Goal: Task Accomplishment & Management: Use online tool/utility

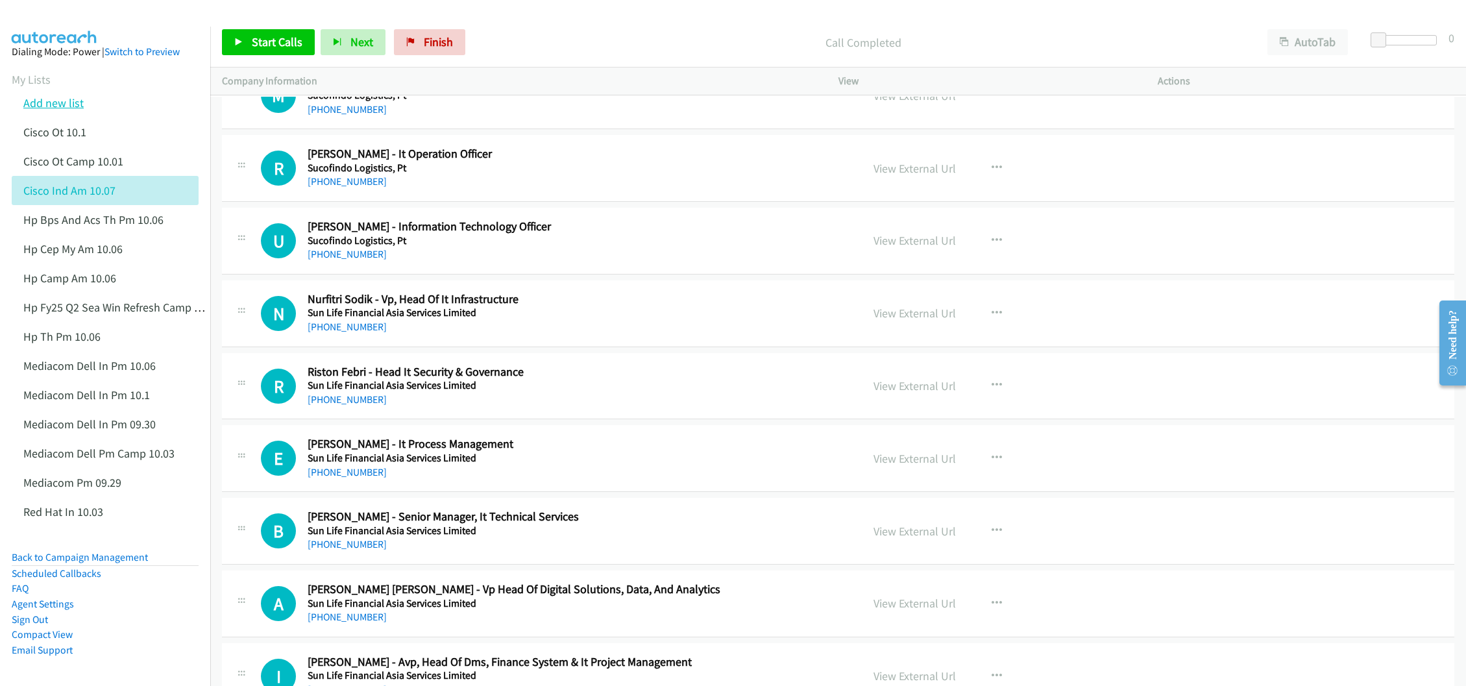
click at [45, 101] on link "Add new list" at bounding box center [53, 102] width 60 height 15
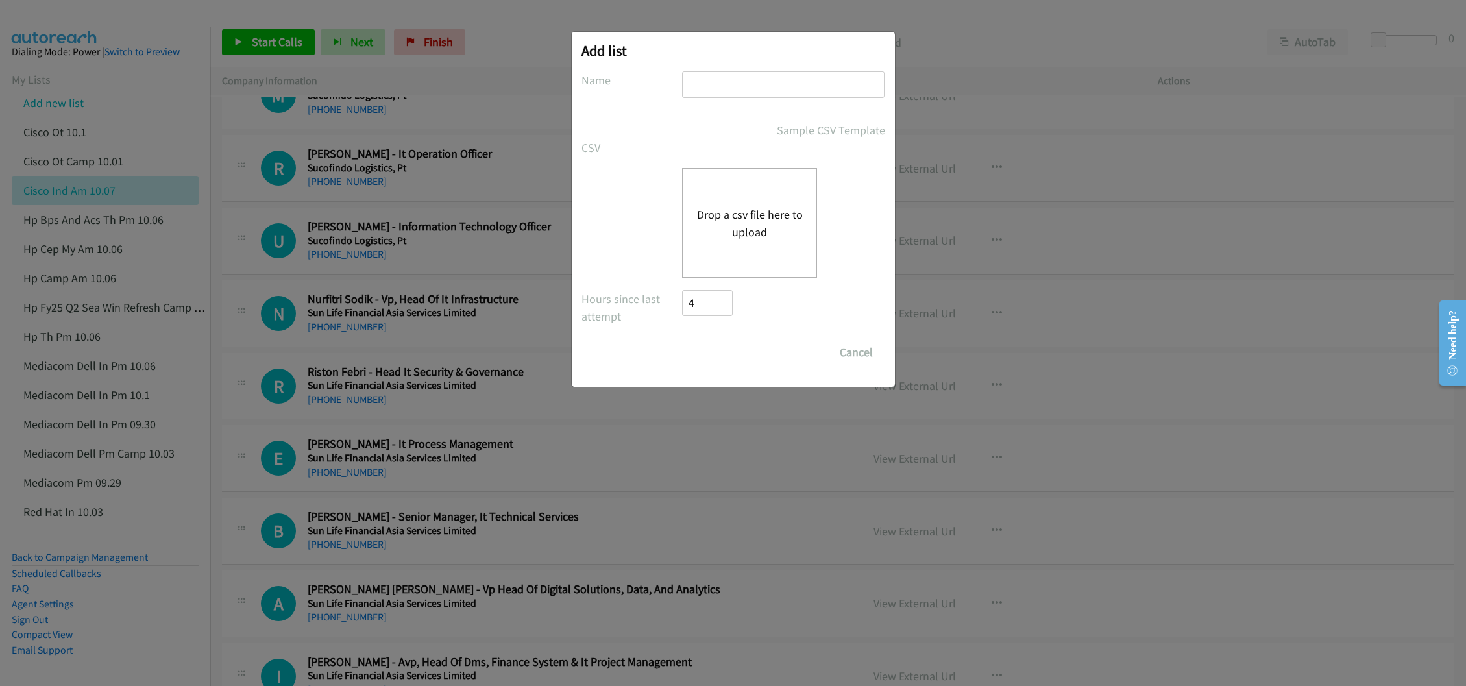
click at [757, 226] on button "Drop a csv file here to upload" at bounding box center [749, 223] width 106 height 35
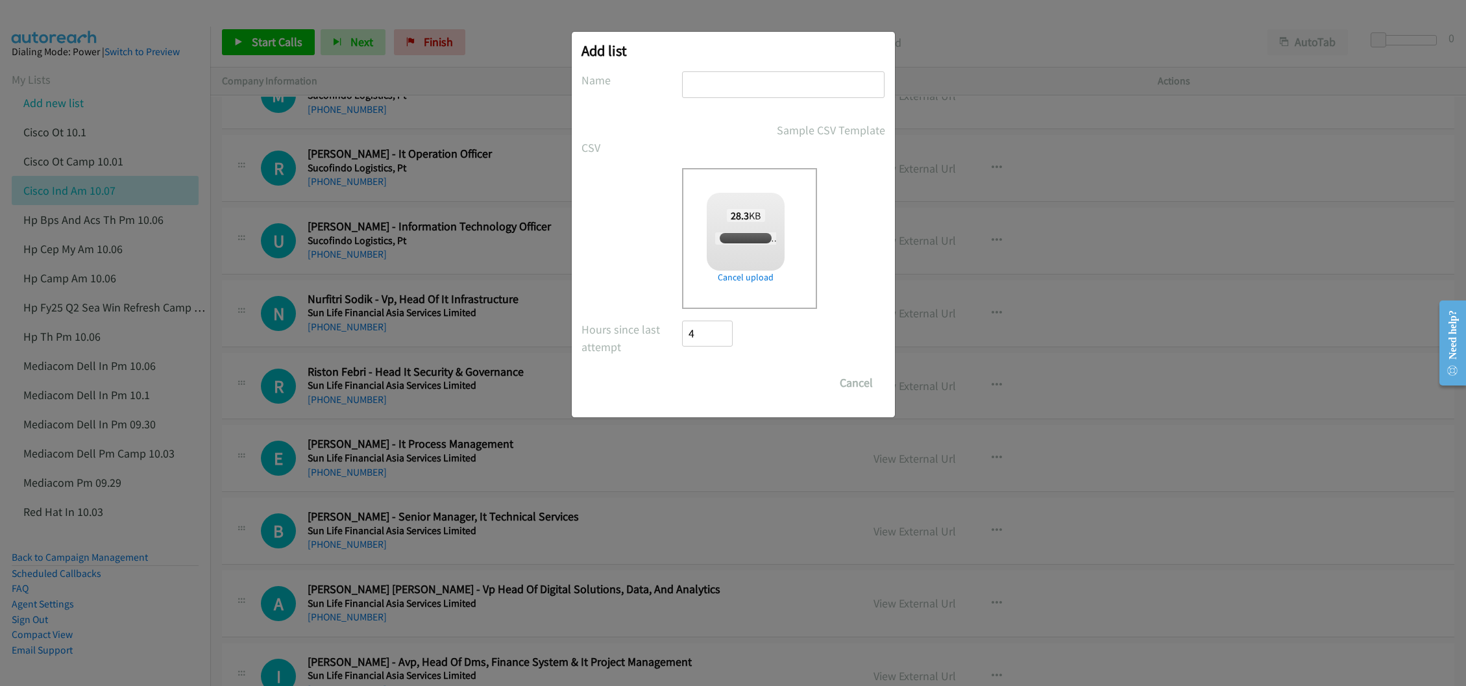
checkbox input "true"
click at [788, 86] on input "text" at bounding box center [783, 84] width 202 height 27
type input "HP TH PM 10.07"
click at [710, 389] on input "Save List" at bounding box center [717, 383] width 68 height 26
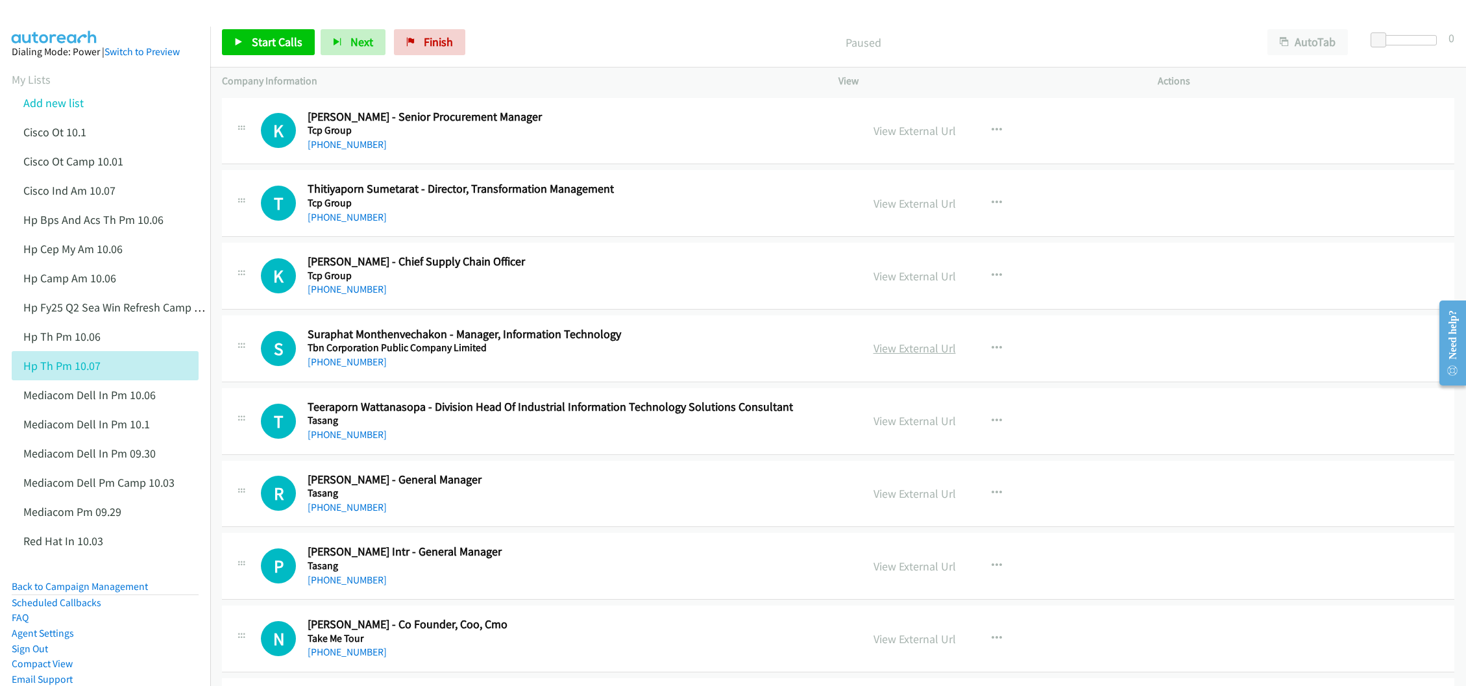
click at [910, 348] on link "View External Url" at bounding box center [914, 348] width 82 height 15
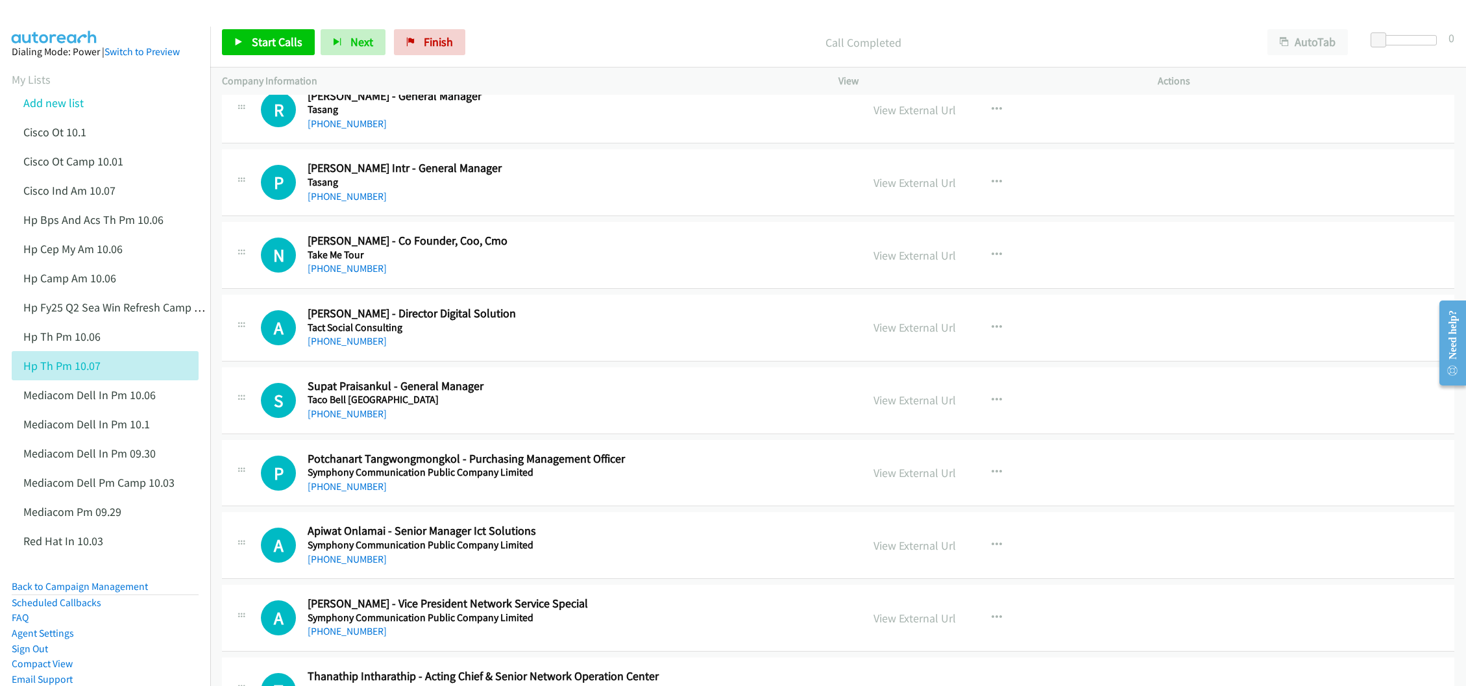
scroll to position [389, 0]
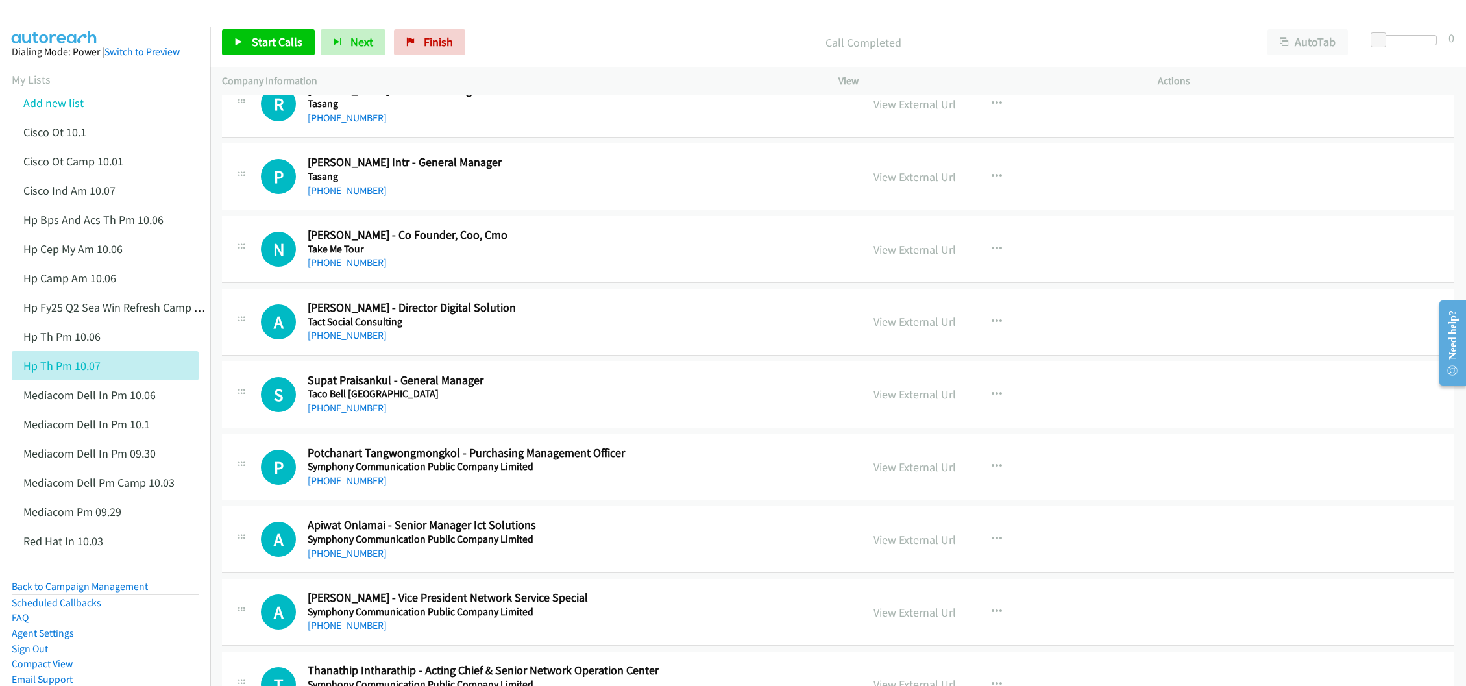
click at [902, 545] on link "View External Url" at bounding box center [914, 539] width 82 height 15
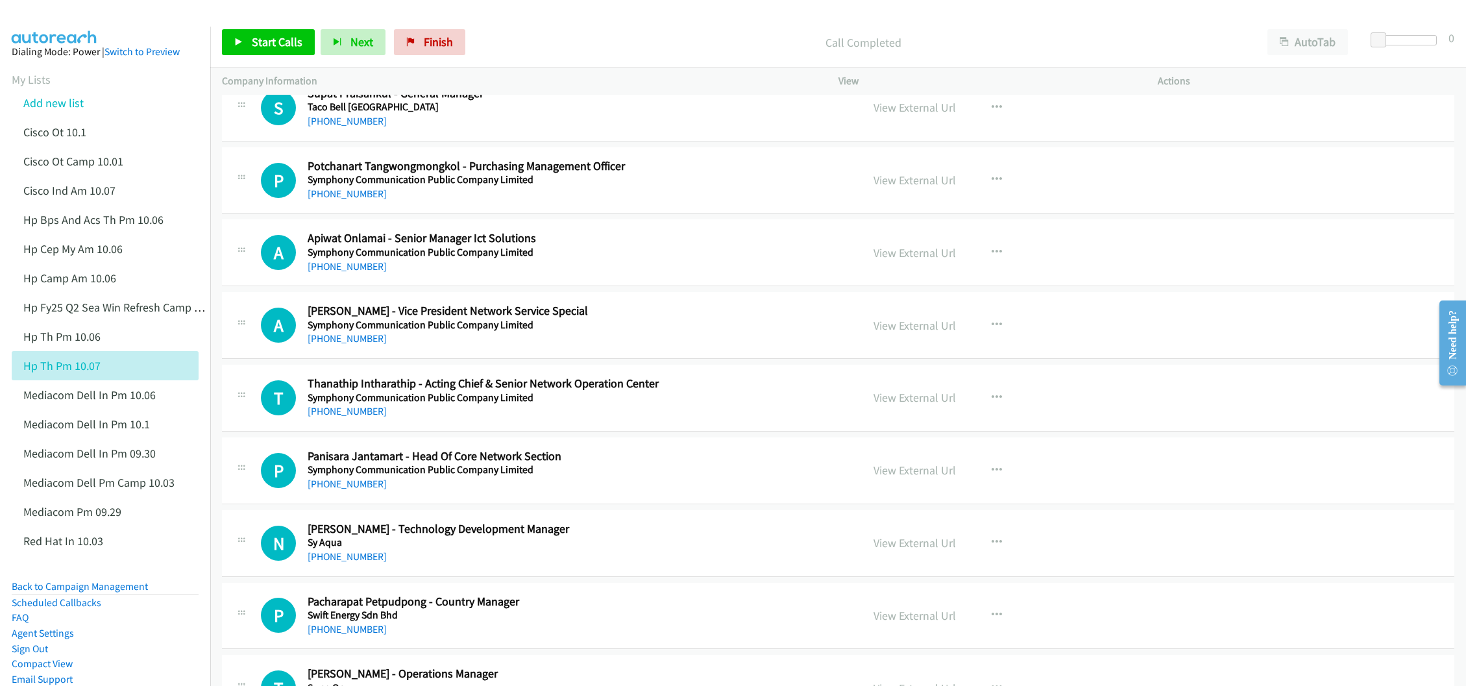
scroll to position [681, 0]
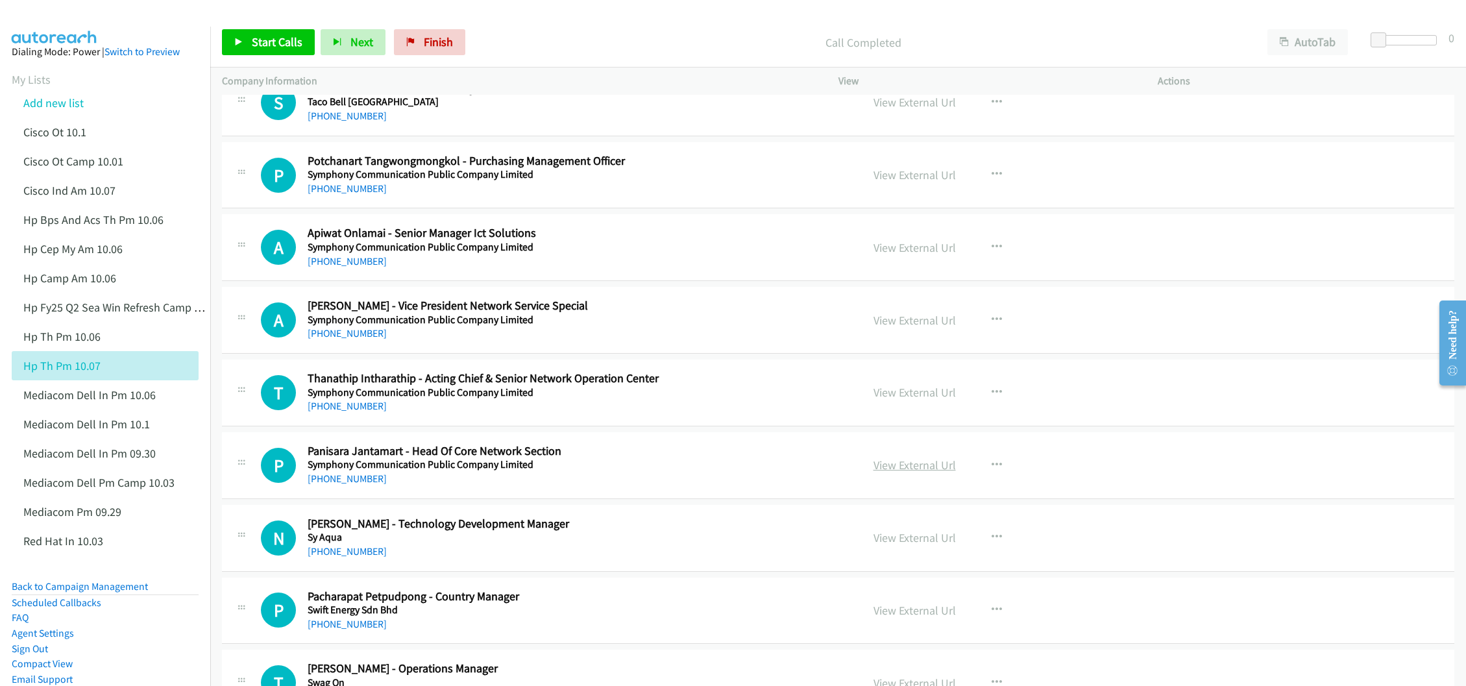
click at [901, 472] on link "View External Url" at bounding box center [914, 464] width 82 height 15
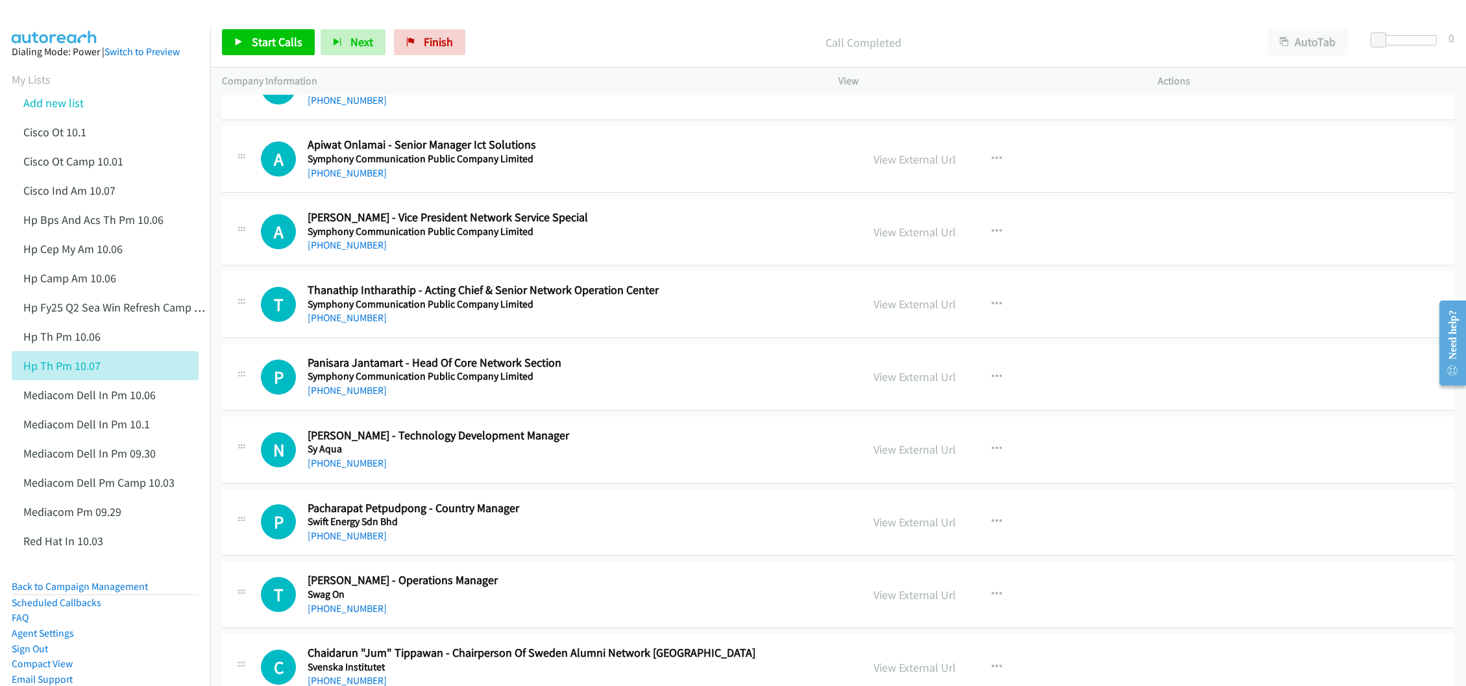
scroll to position [779, 0]
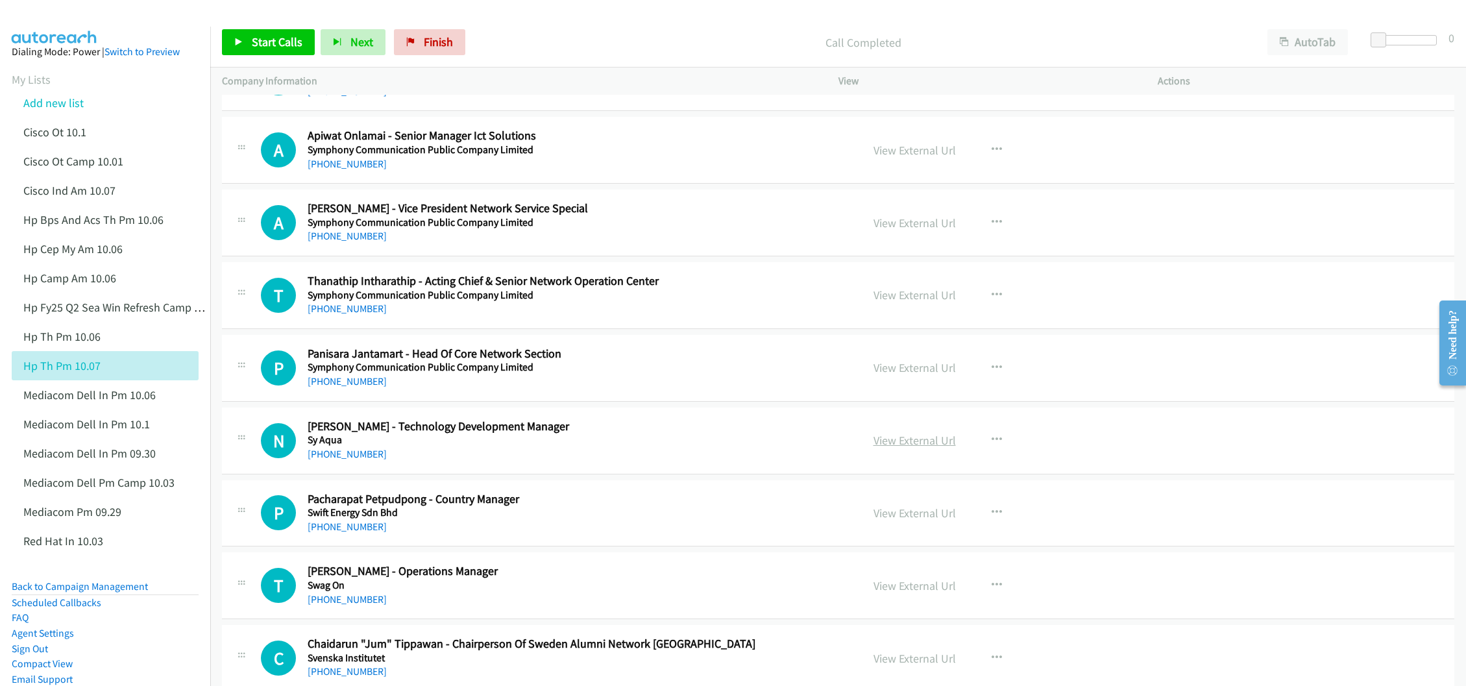
click at [886, 443] on link "View External Url" at bounding box center [914, 440] width 82 height 15
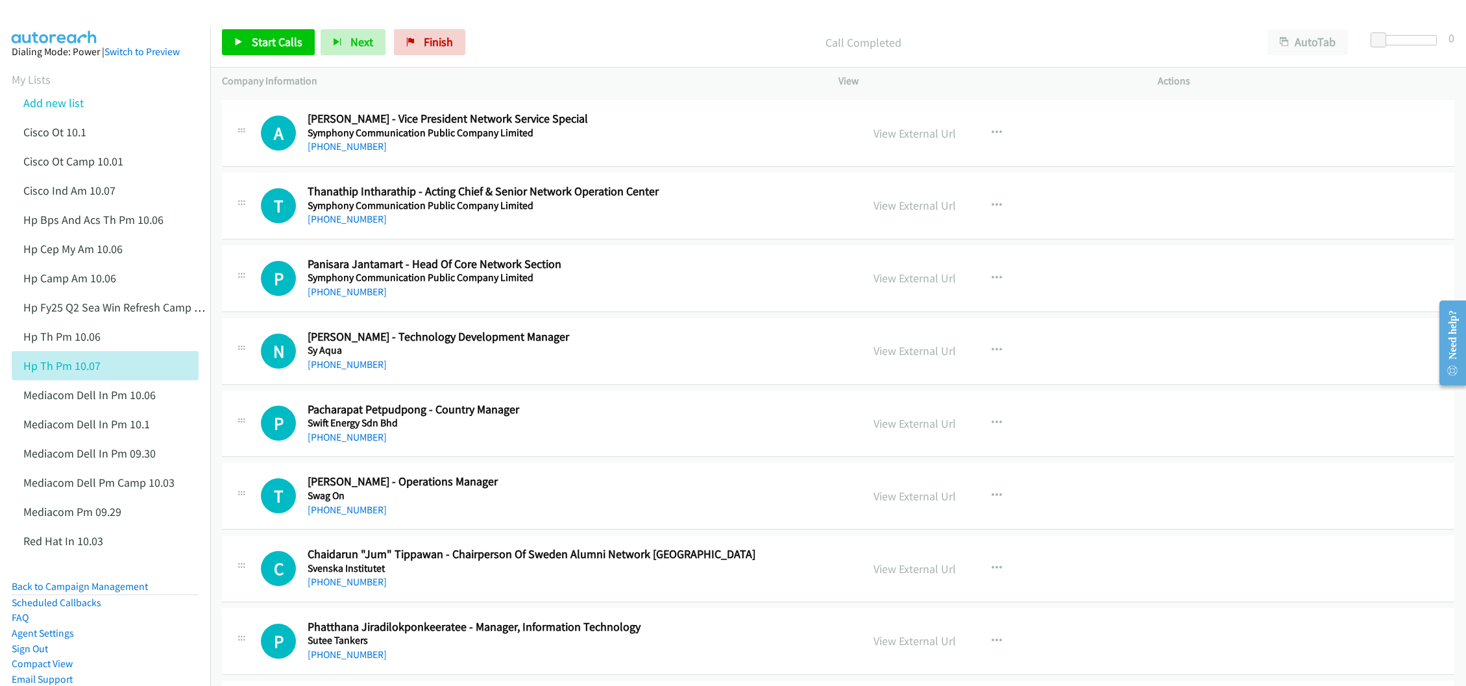
scroll to position [876, 0]
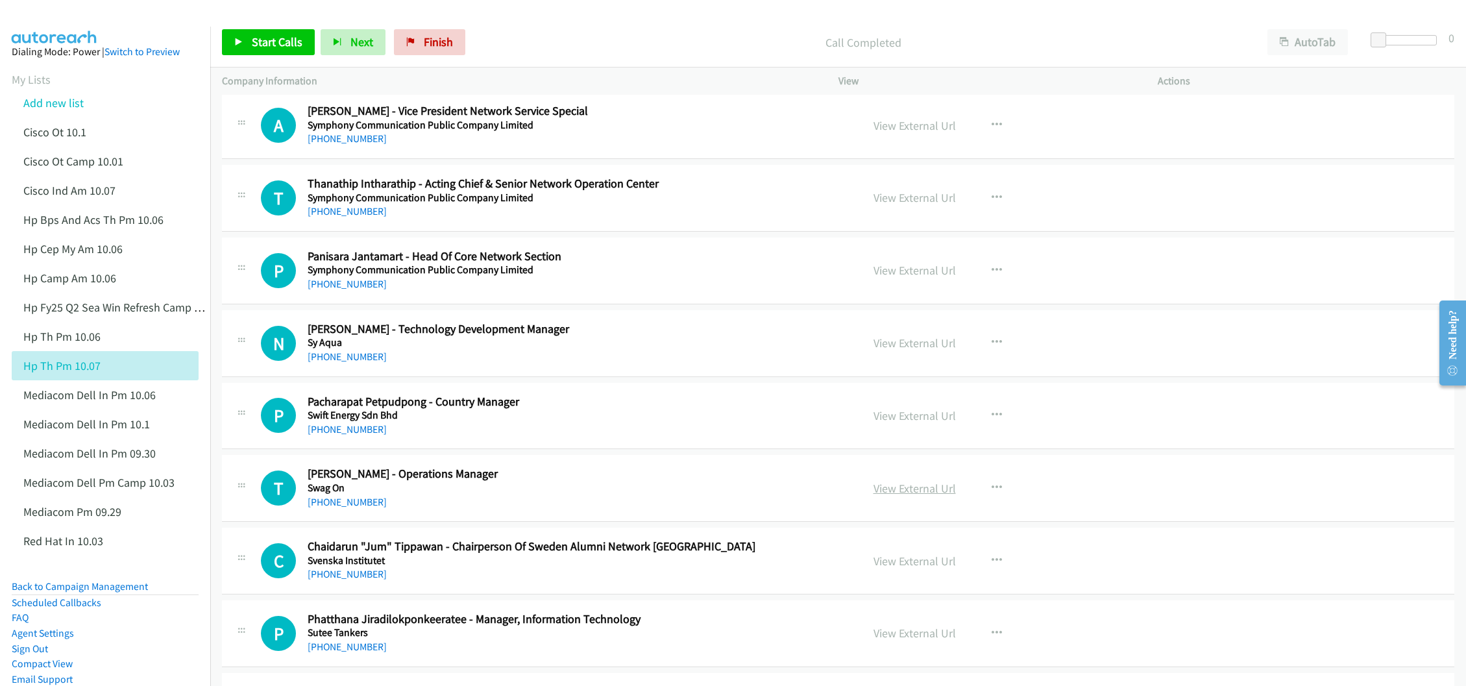
click at [904, 495] on link "View External Url" at bounding box center [914, 488] width 82 height 15
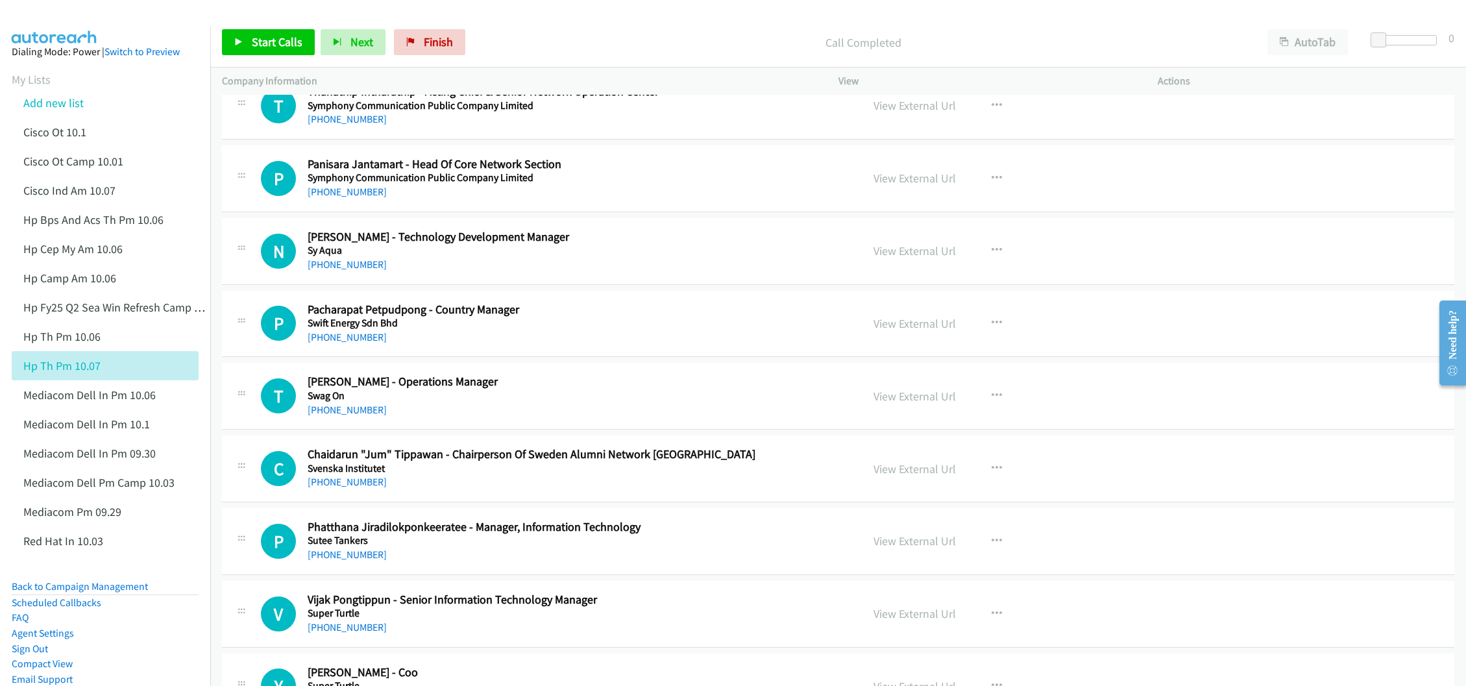
scroll to position [973, 0]
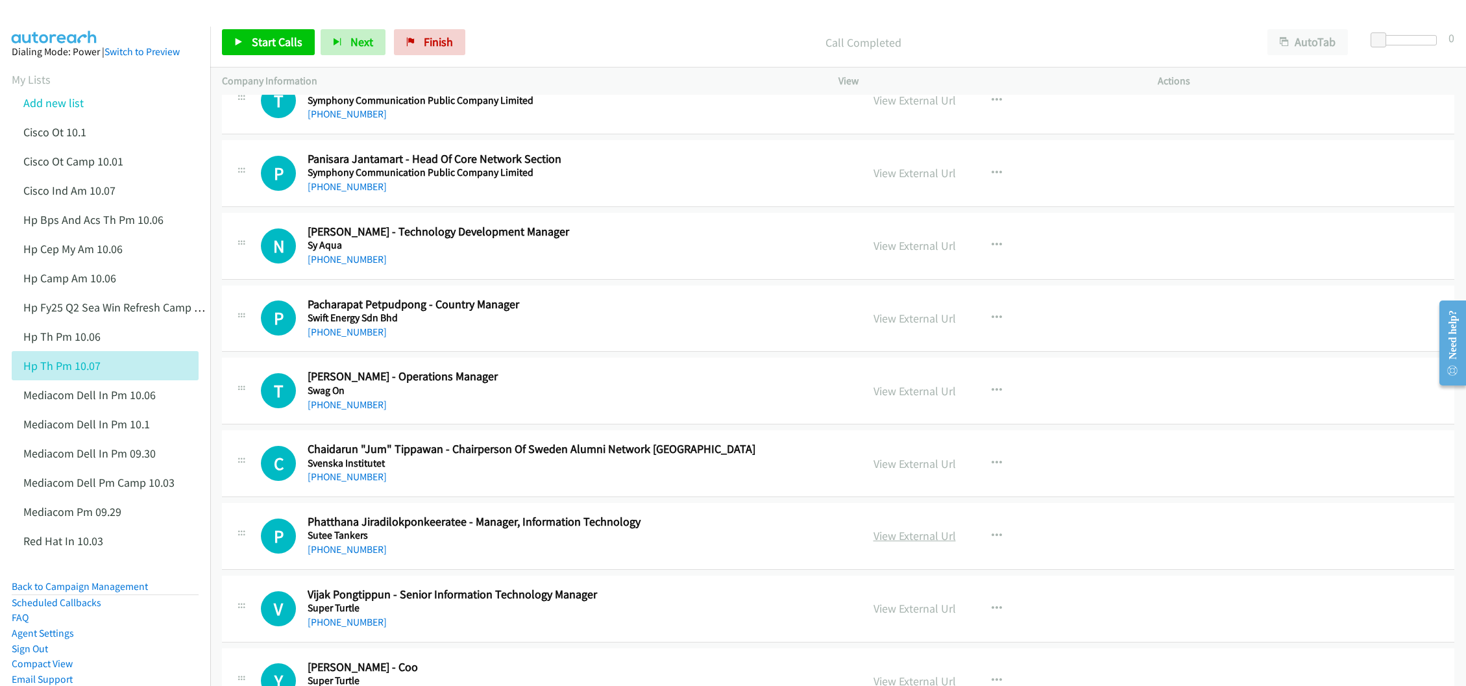
click at [916, 542] on link "View External Url" at bounding box center [914, 535] width 82 height 15
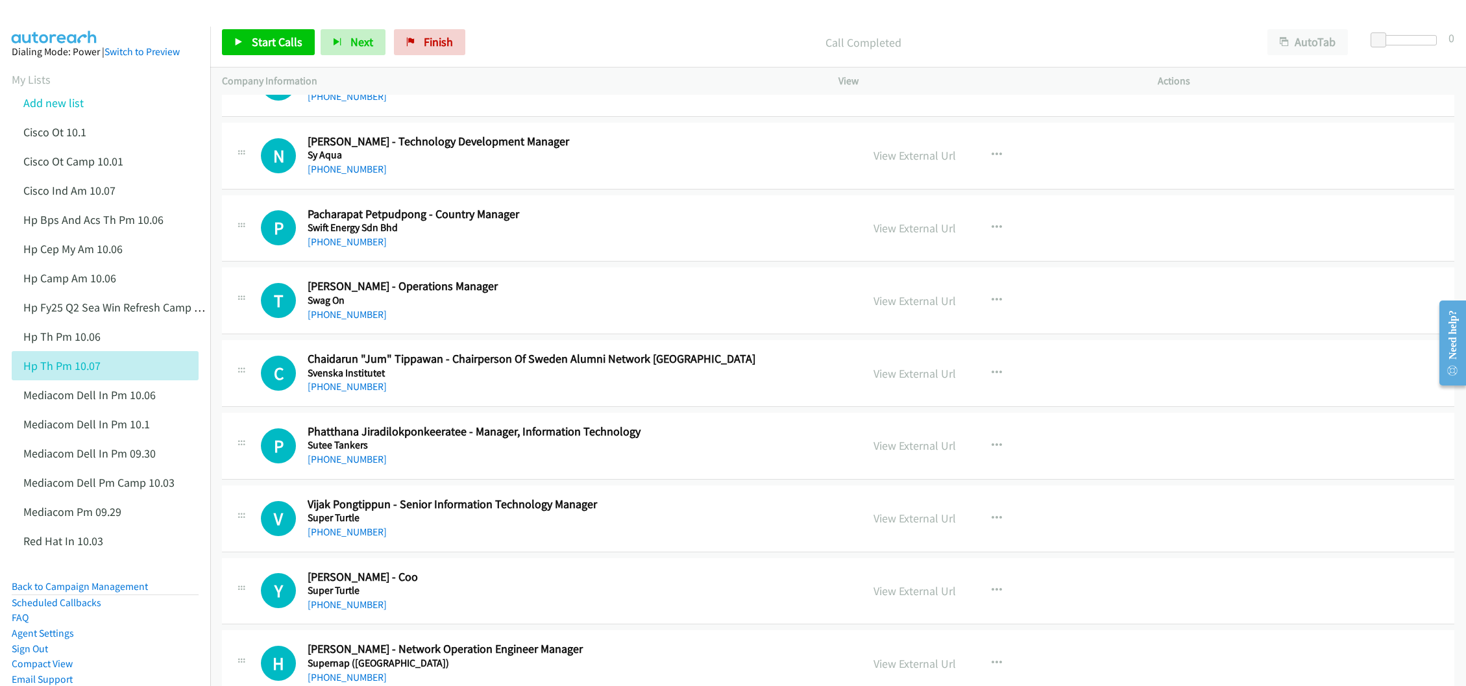
scroll to position [1071, 0]
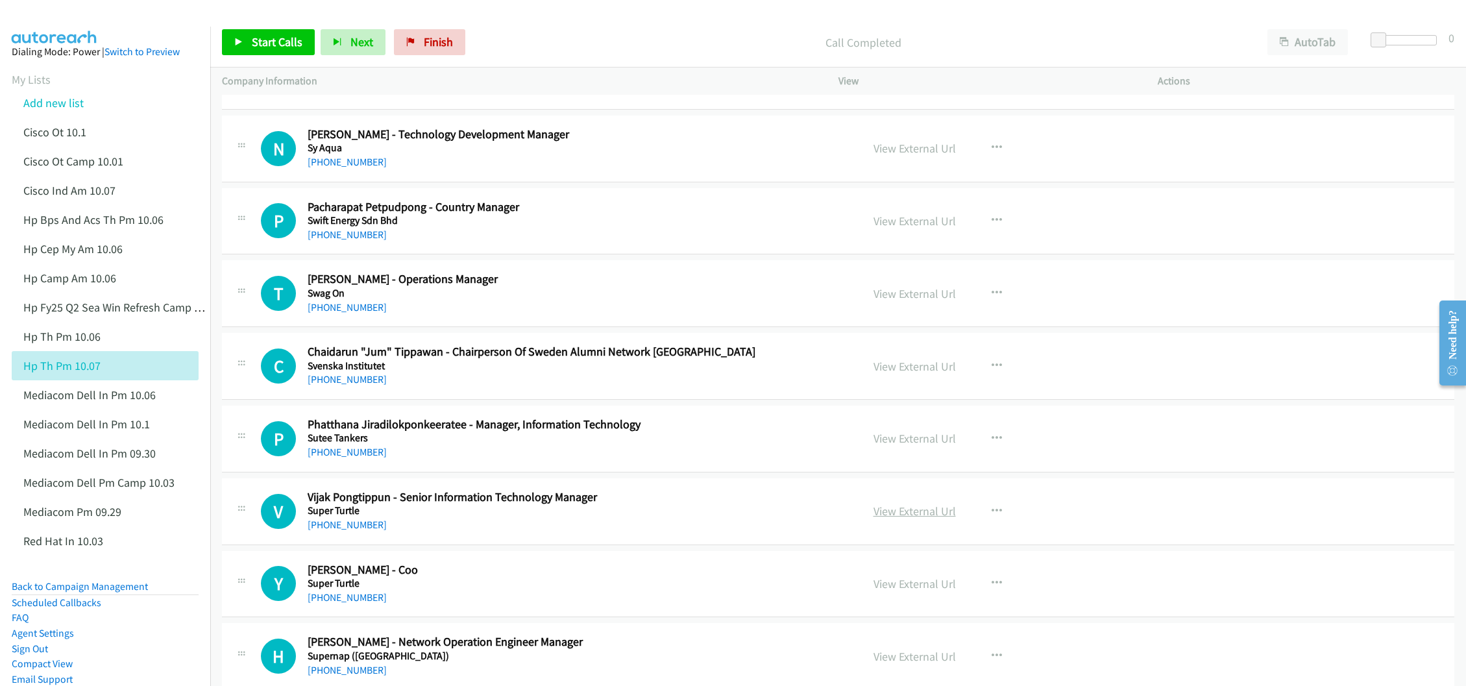
click at [899, 518] on link "View External Url" at bounding box center [914, 510] width 82 height 15
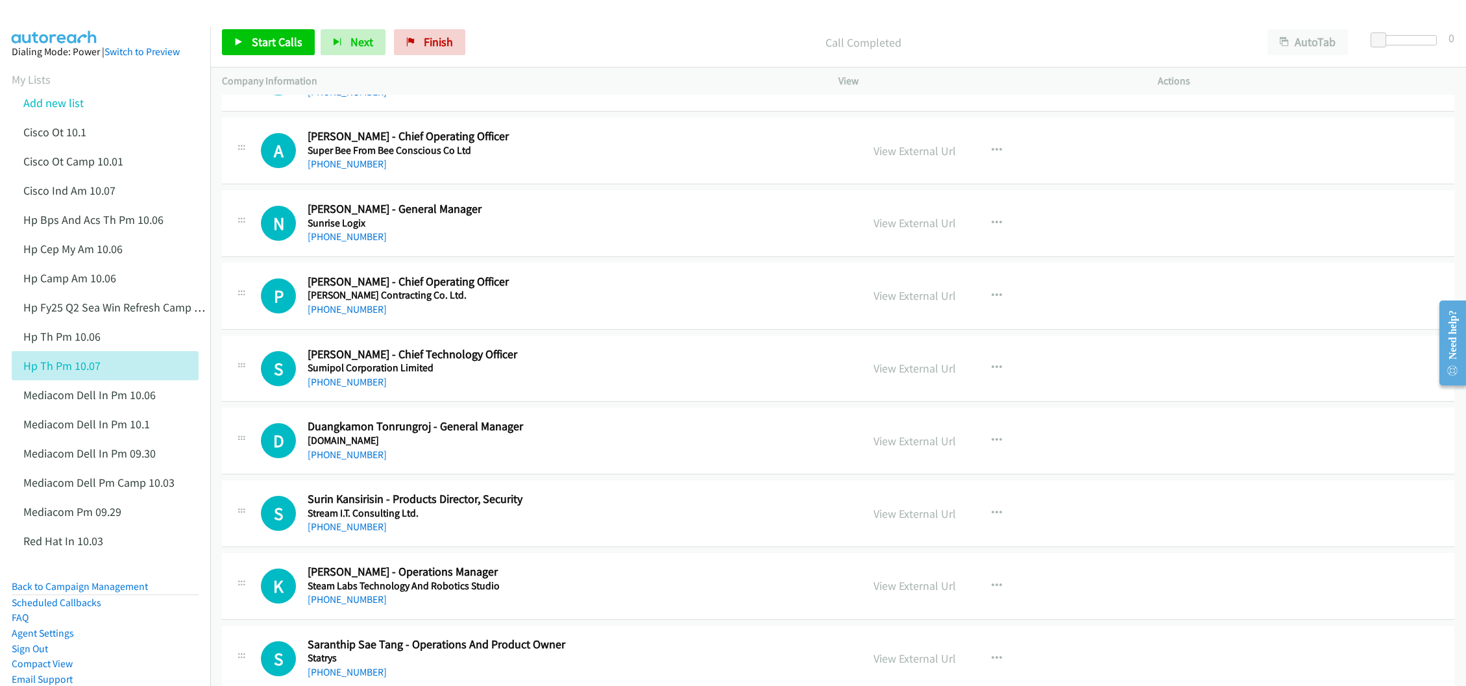
scroll to position [1655, 0]
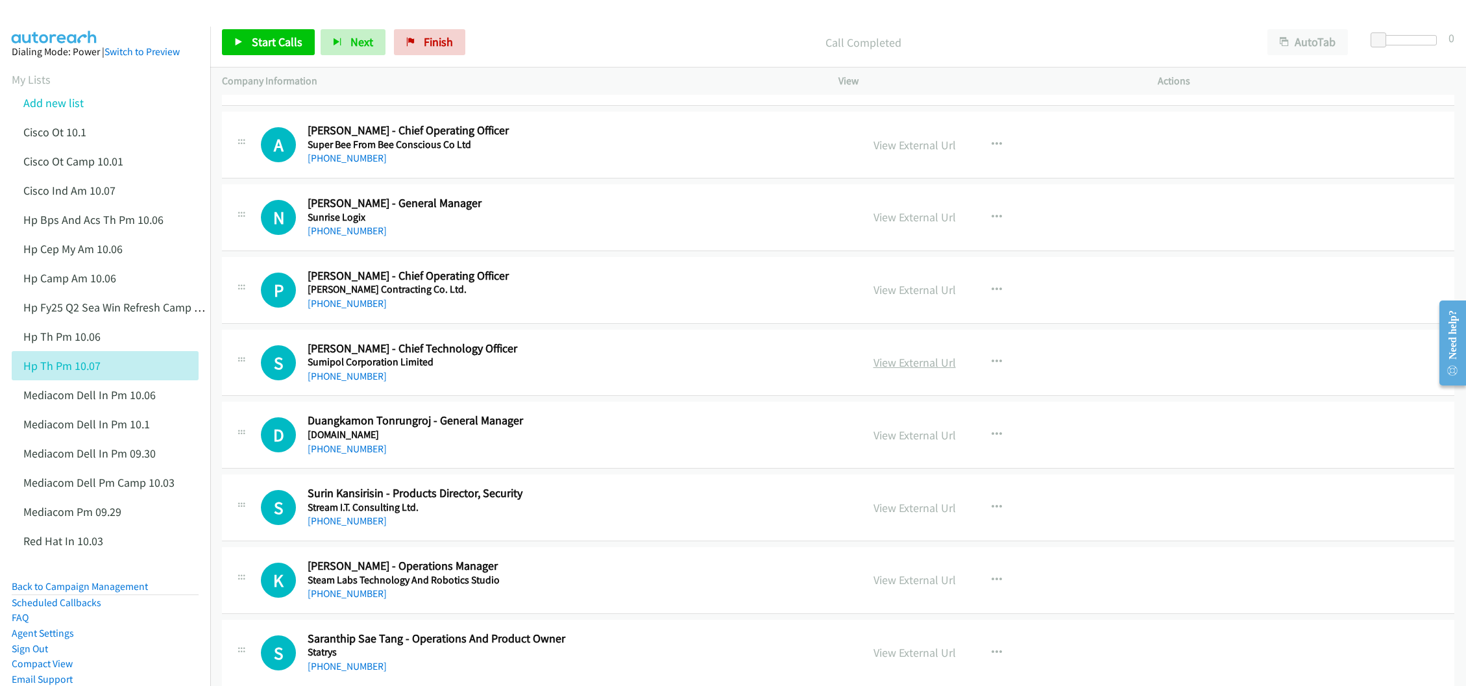
click at [921, 369] on link "View External Url" at bounding box center [914, 362] width 82 height 15
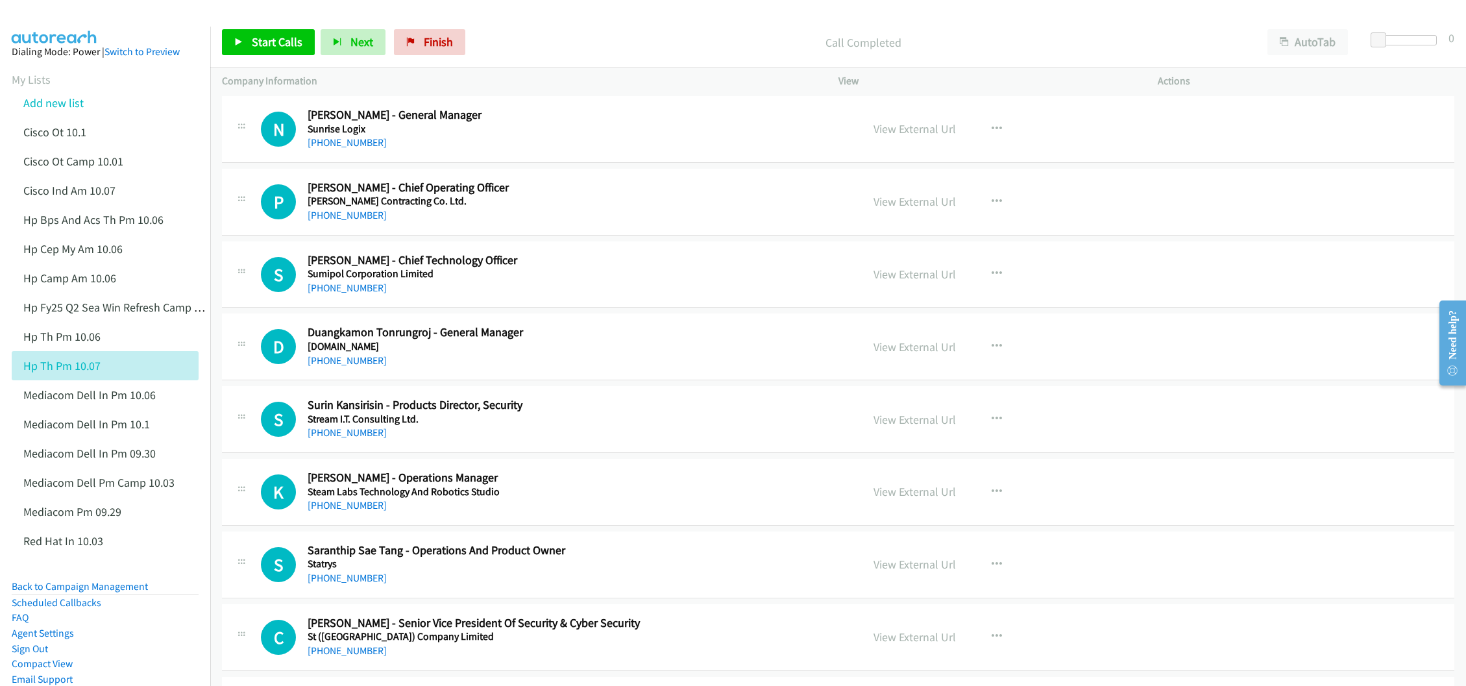
scroll to position [1752, 0]
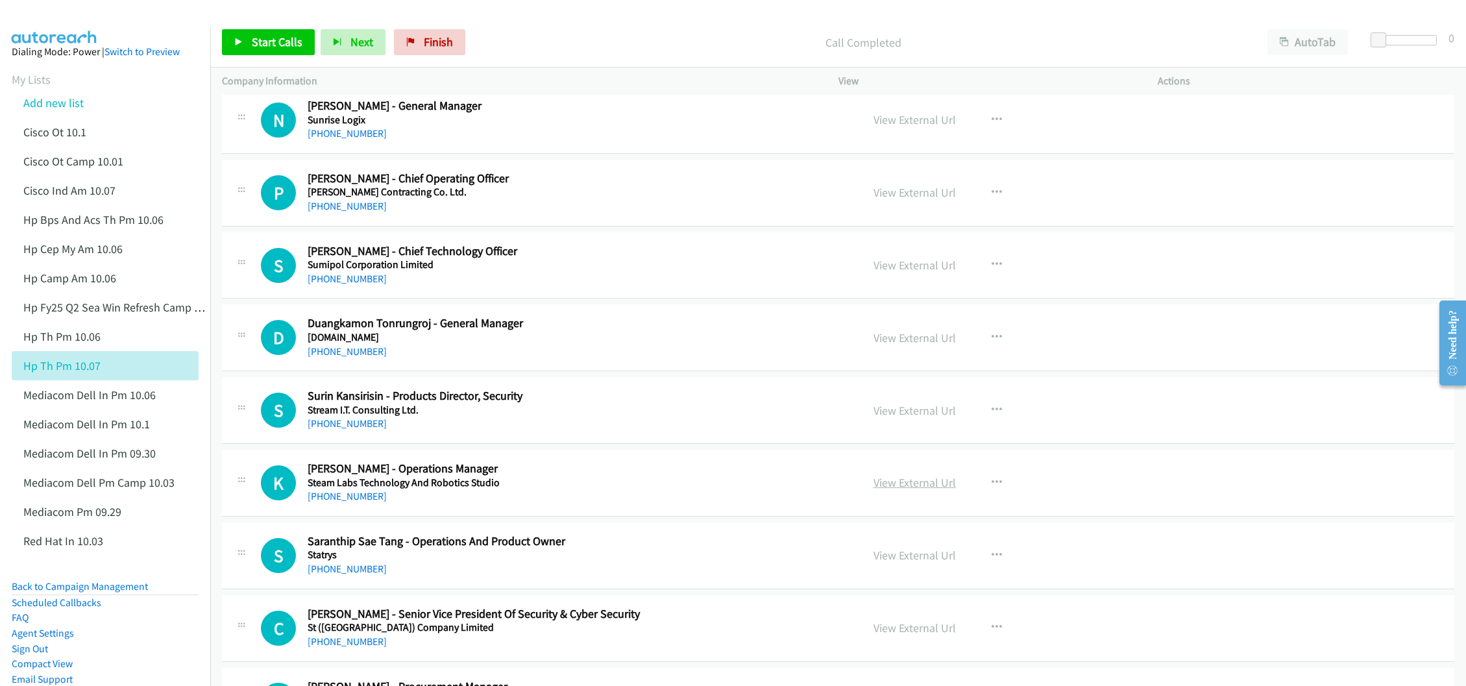
click at [888, 490] on link "View External Url" at bounding box center [914, 482] width 82 height 15
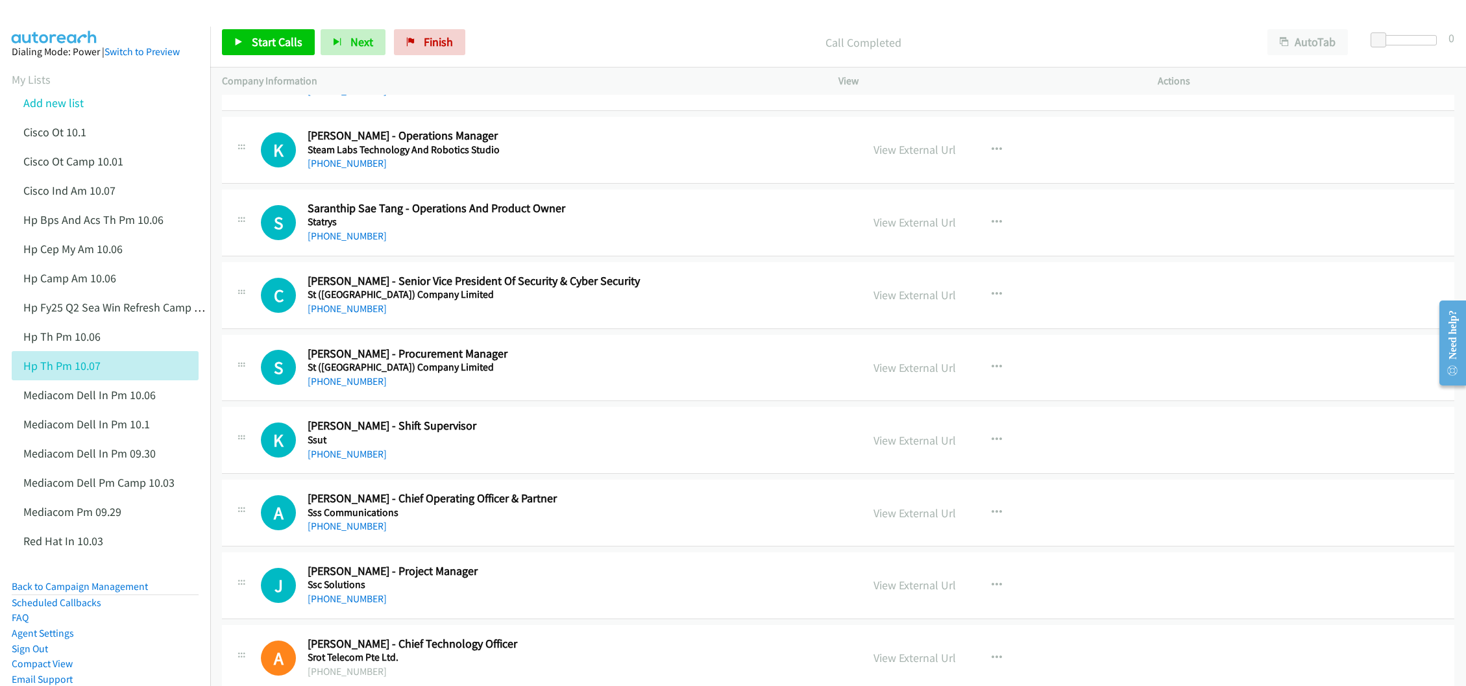
scroll to position [2141, 0]
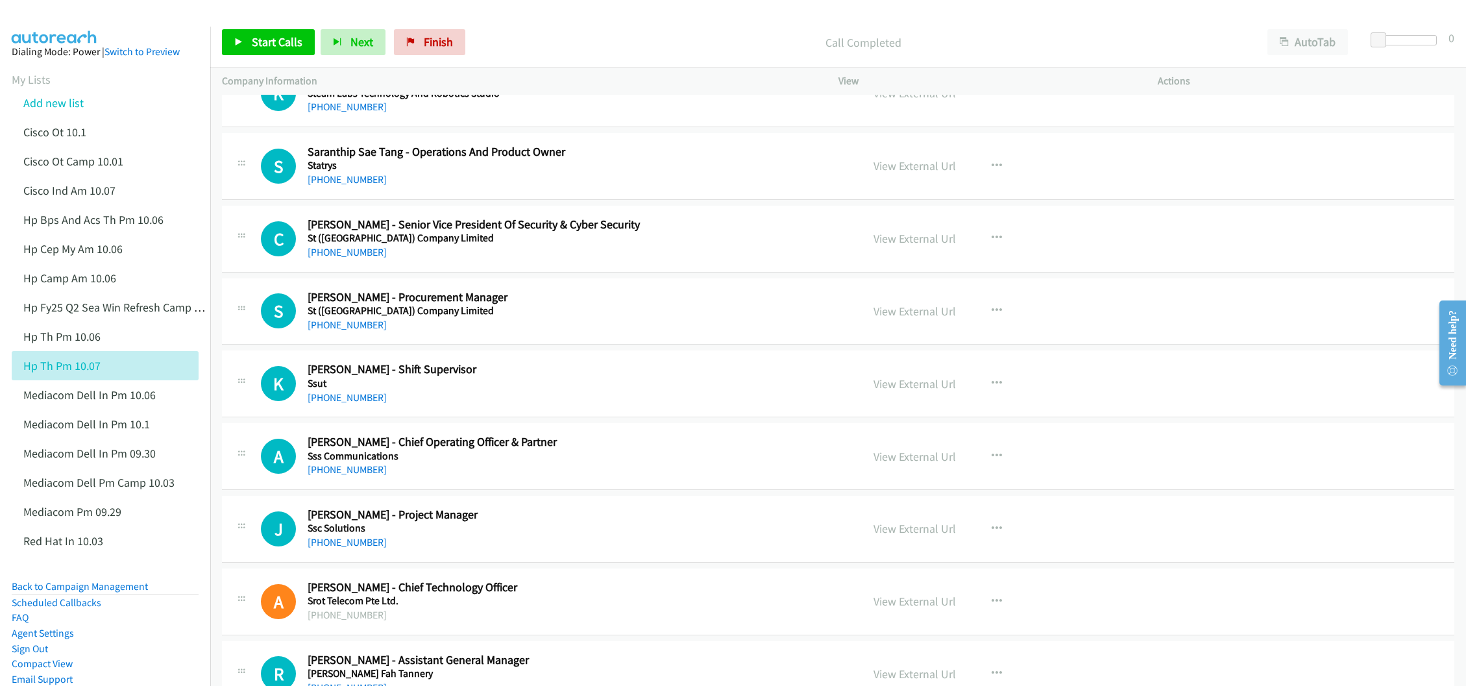
click at [686, 26] on div "Start Calls Pause Next Finish Call Completed AutoTab AutoTab 0" at bounding box center [837, 43] width 1255 height 50
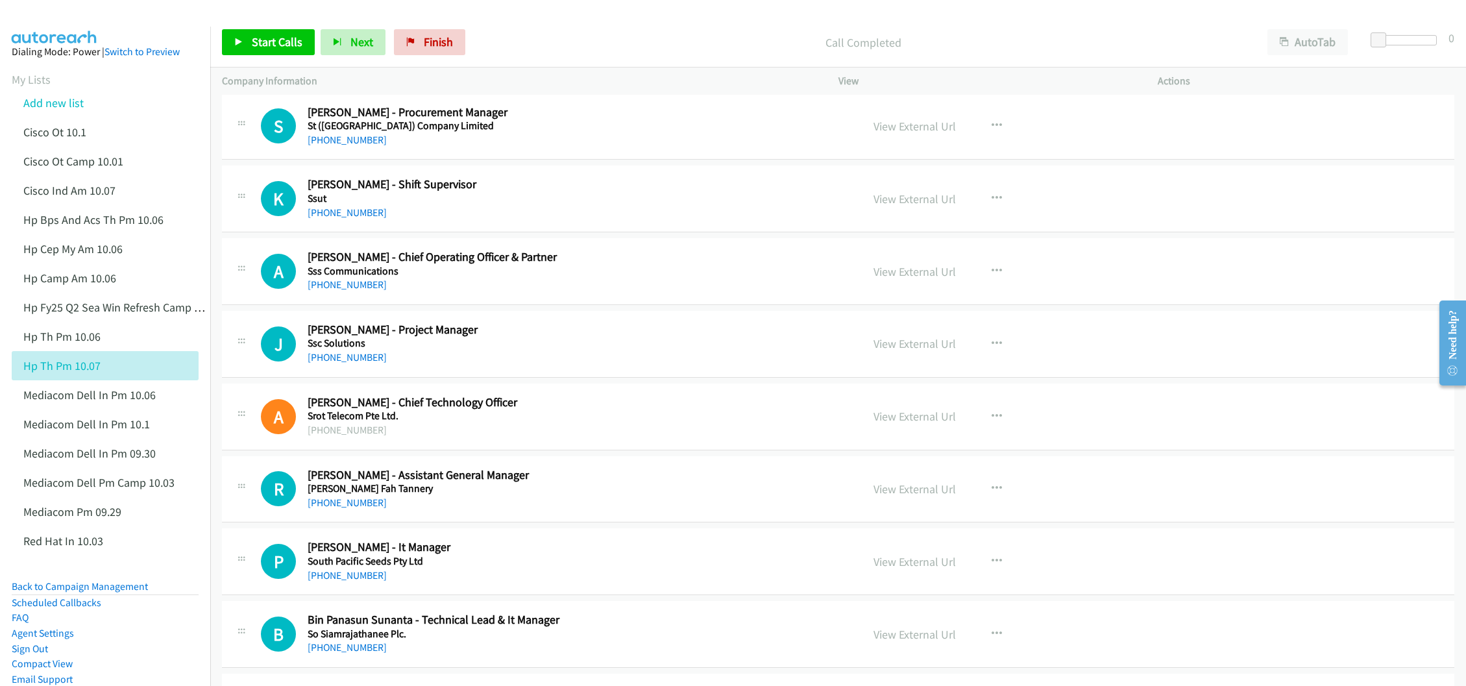
scroll to position [2336, 0]
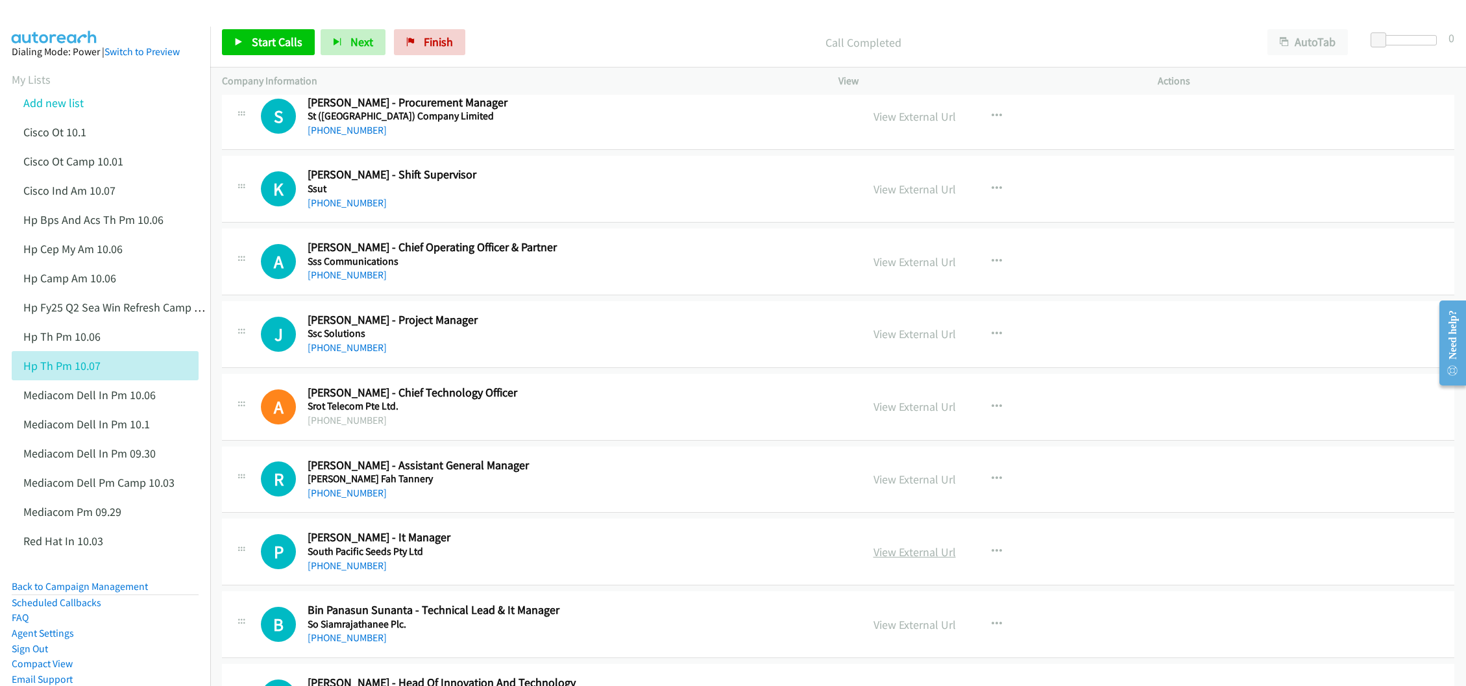
click at [910, 559] on link "View External Url" at bounding box center [914, 551] width 82 height 15
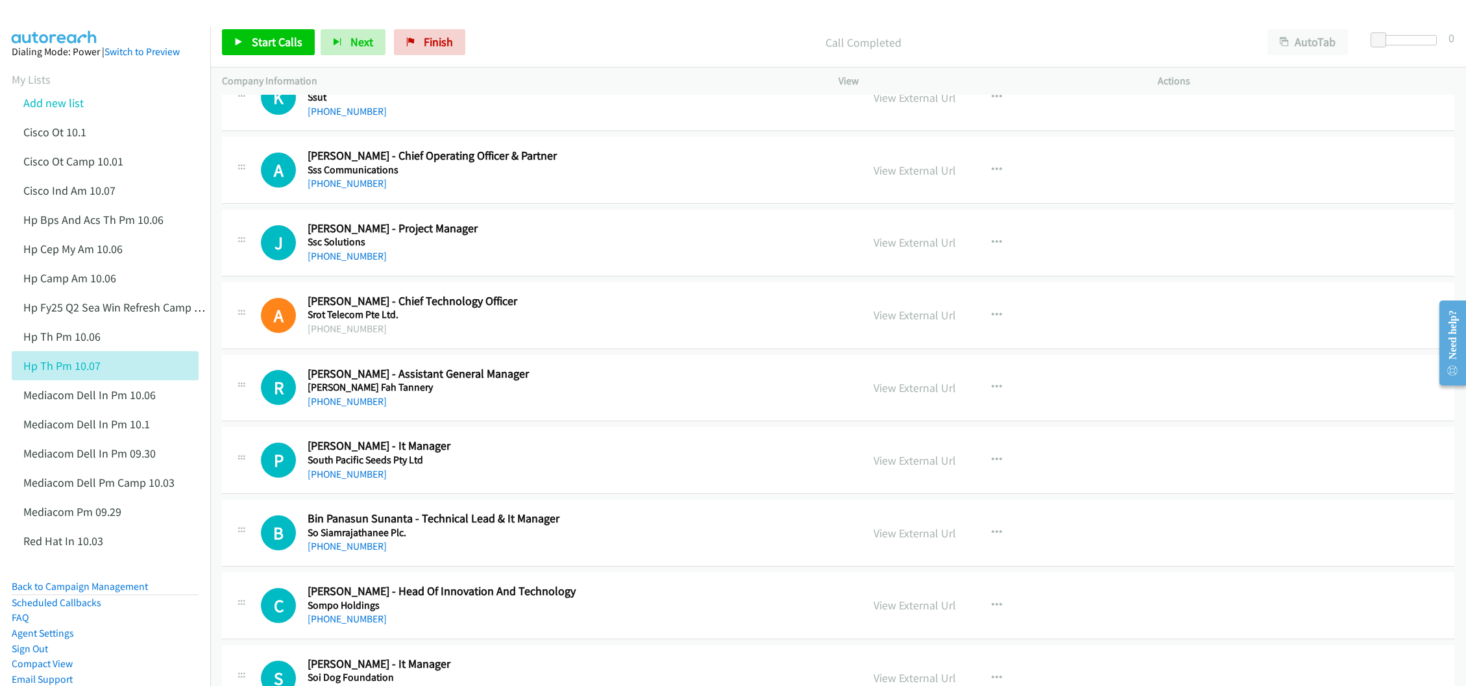
scroll to position [2433, 0]
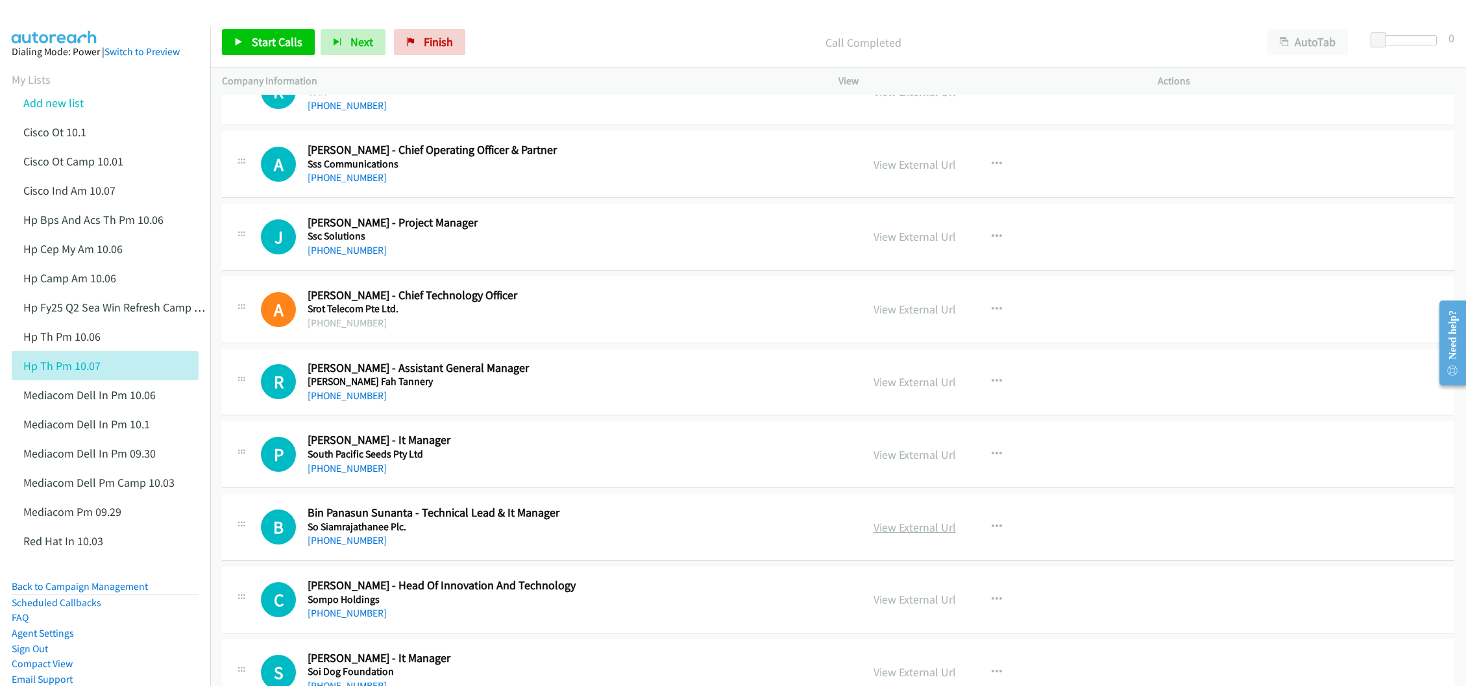
click at [880, 535] on link "View External Url" at bounding box center [914, 527] width 82 height 15
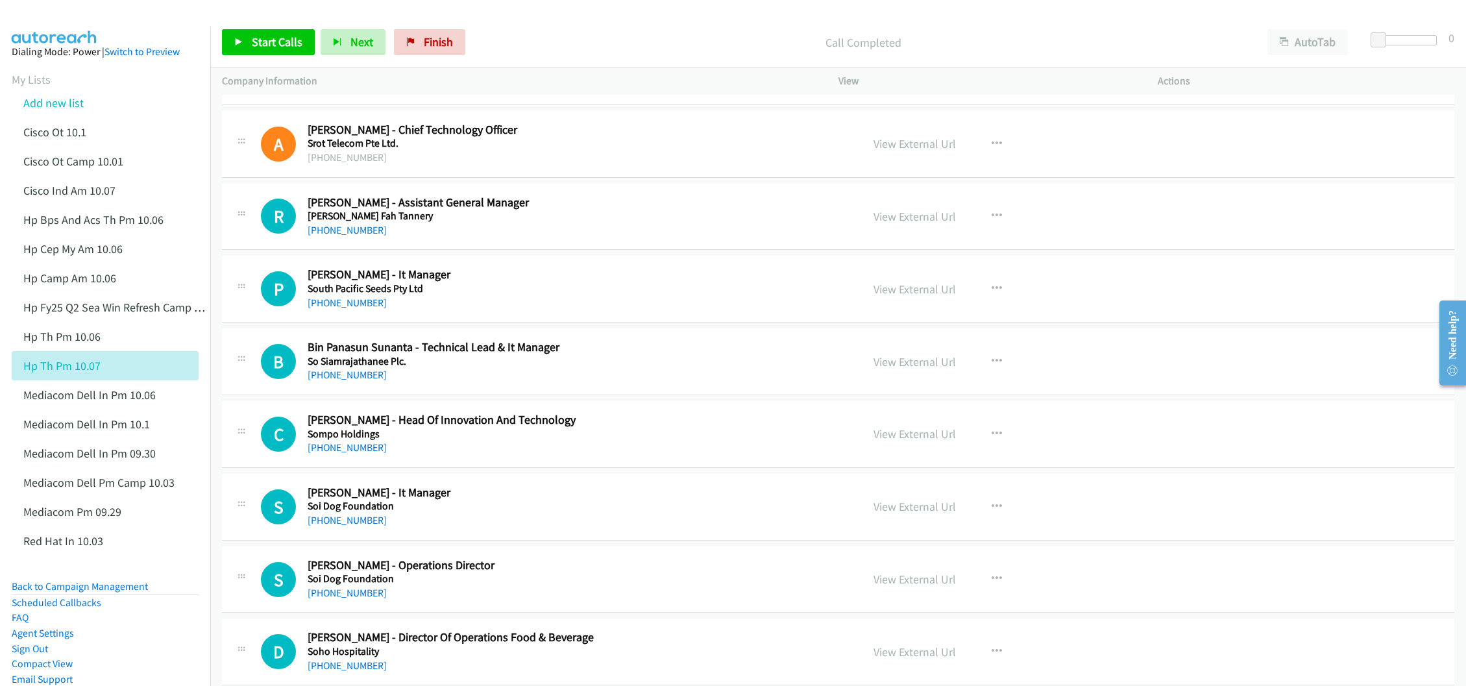
scroll to position [2628, 0]
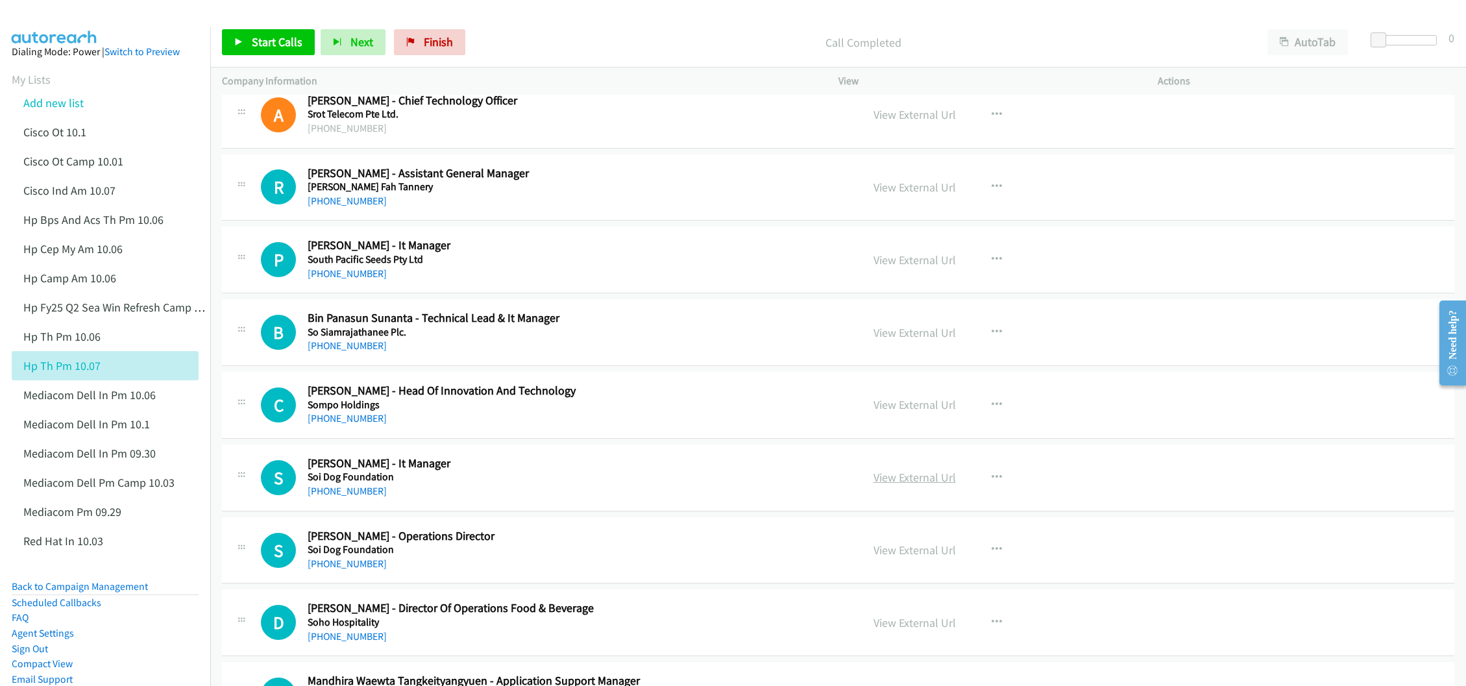
click at [890, 485] on link "View External Url" at bounding box center [914, 477] width 82 height 15
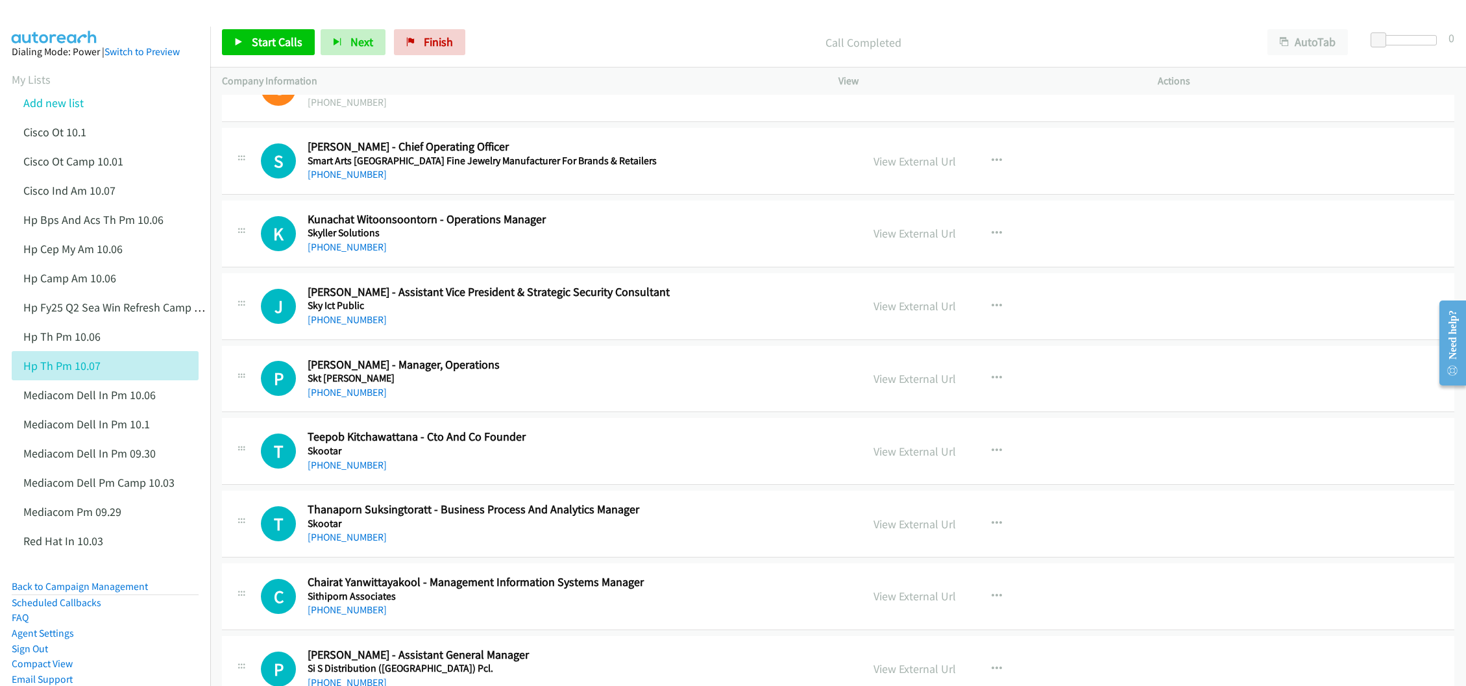
scroll to position [3601, 0]
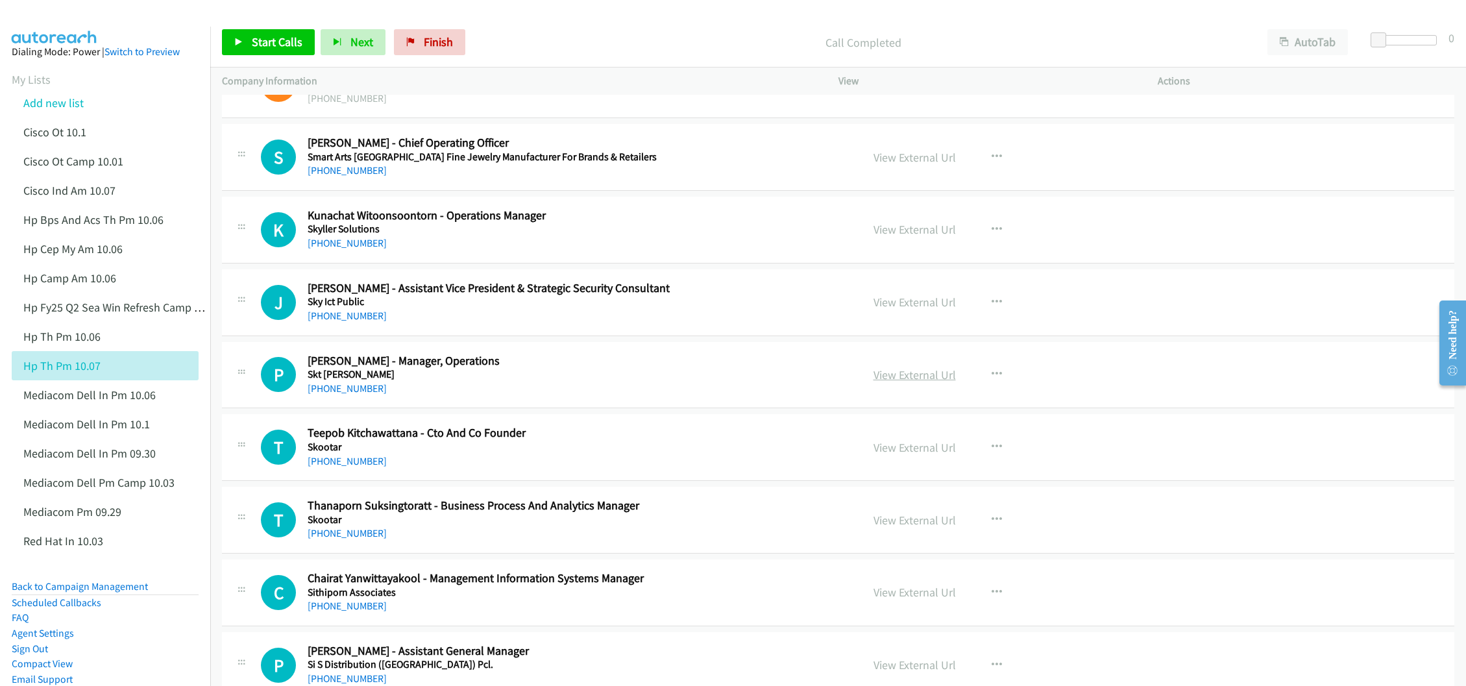
click at [893, 382] on link "View External Url" at bounding box center [914, 374] width 82 height 15
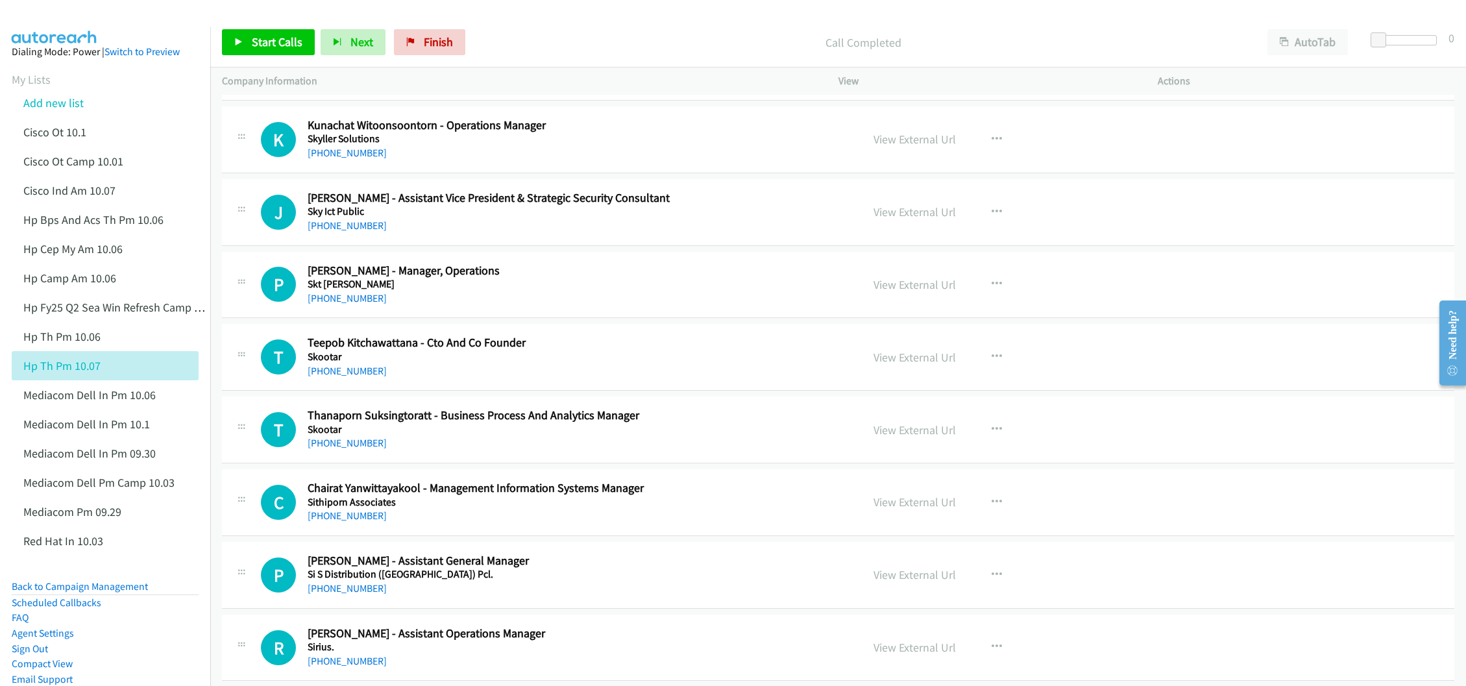
scroll to position [3698, 0]
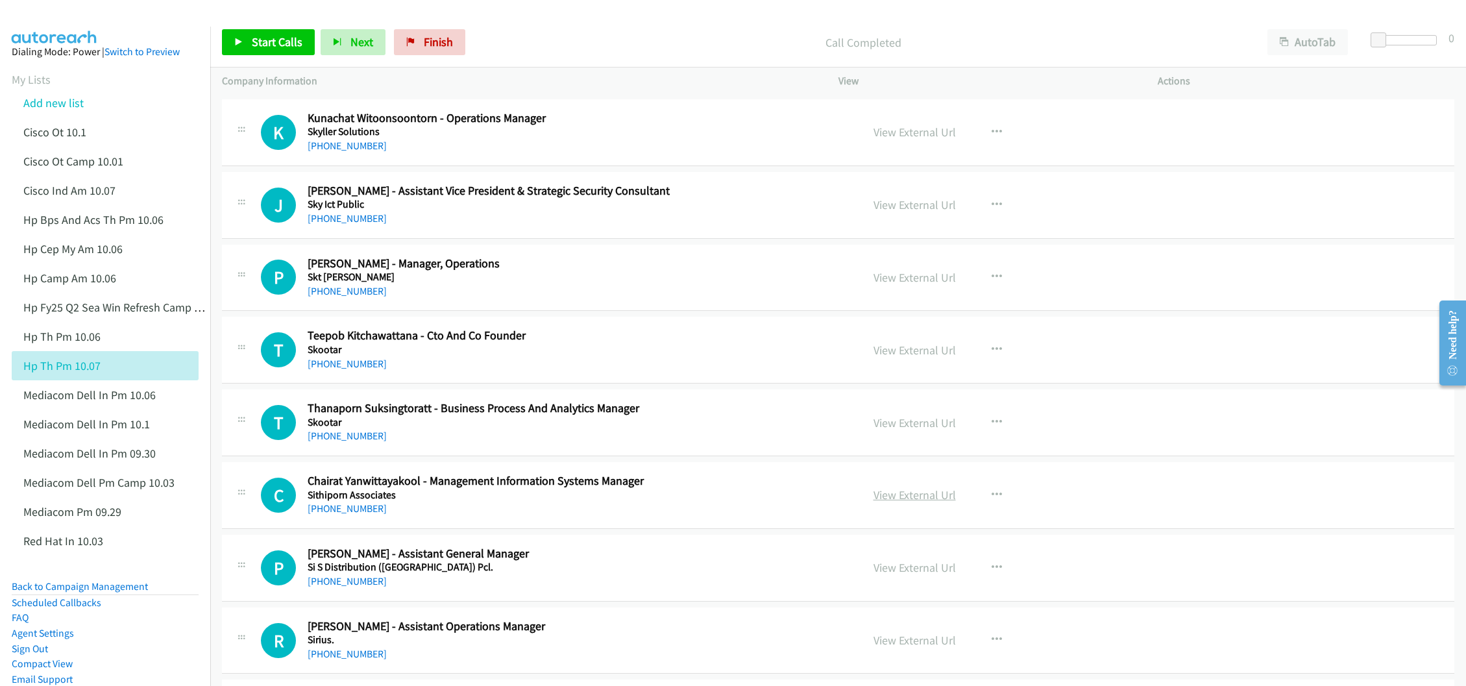
click at [890, 502] on link "View External Url" at bounding box center [914, 494] width 82 height 15
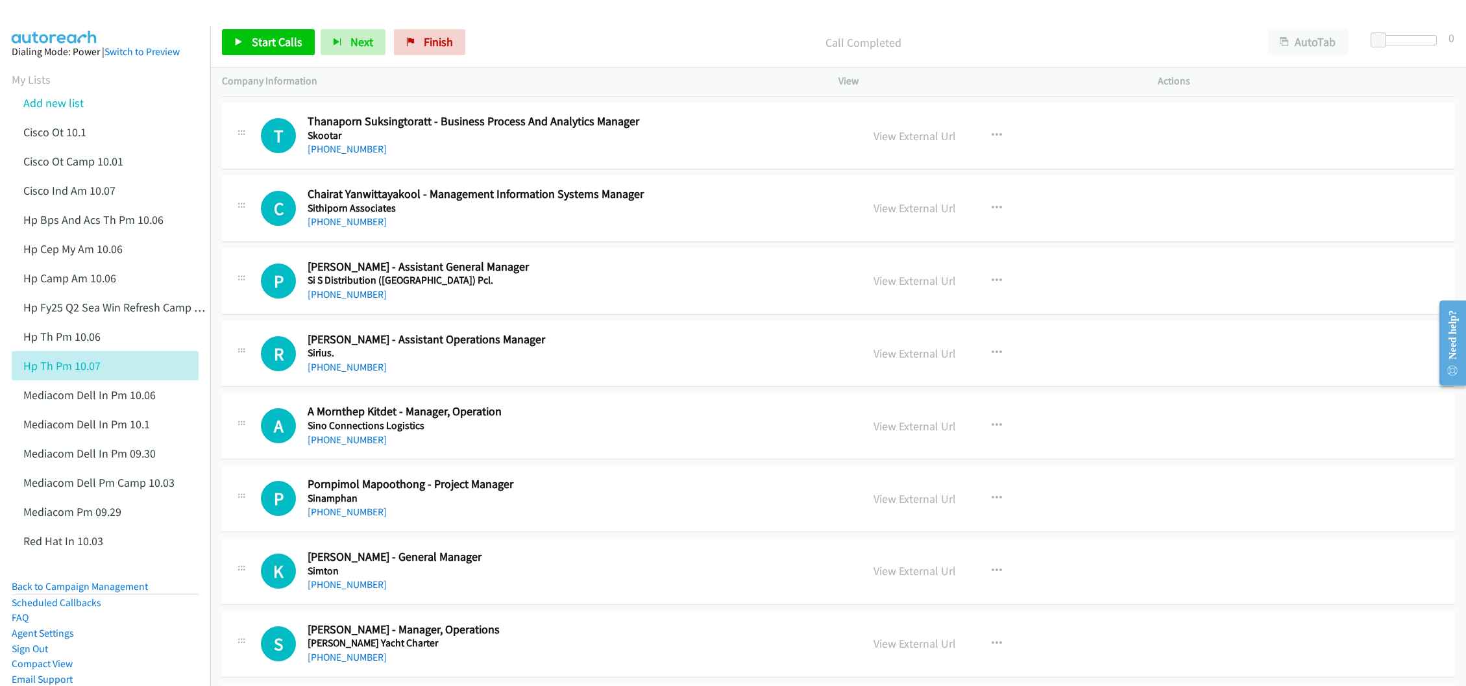
scroll to position [3990, 0]
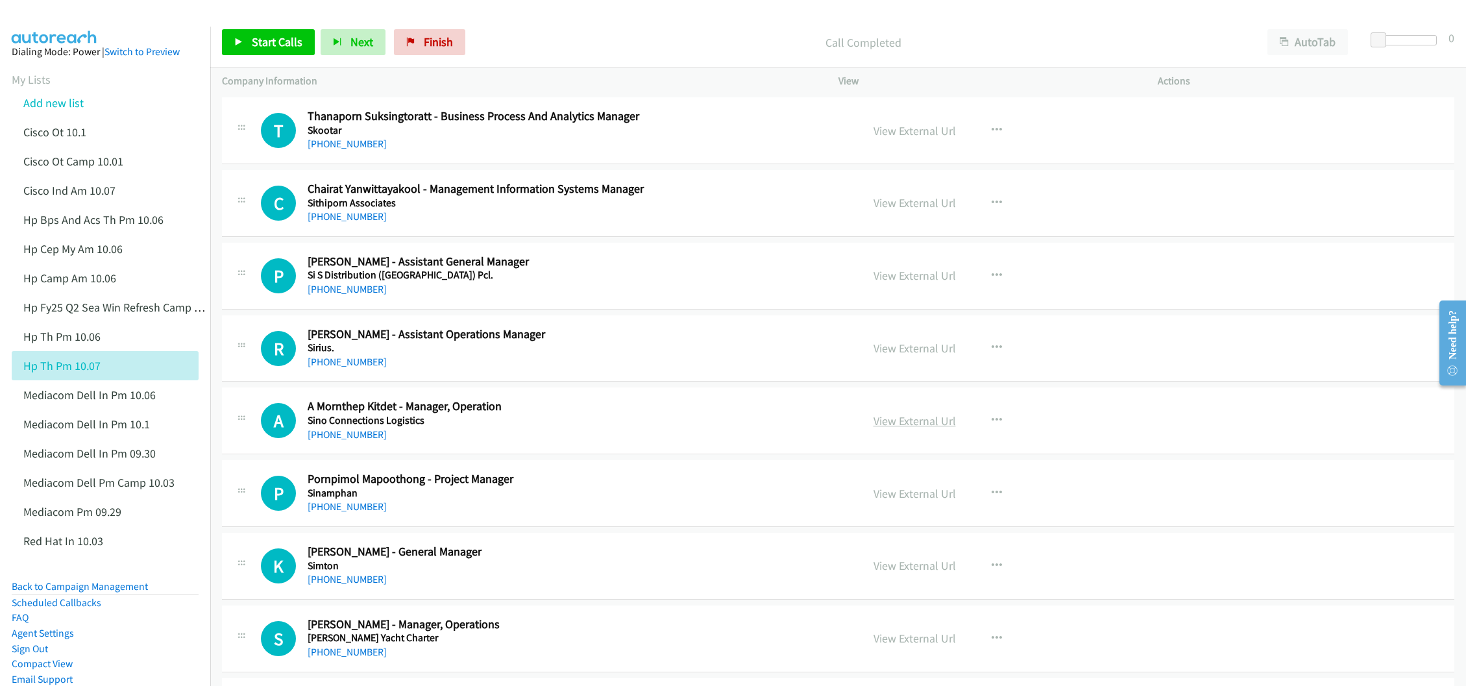
click at [910, 428] on link "View External Url" at bounding box center [914, 420] width 82 height 15
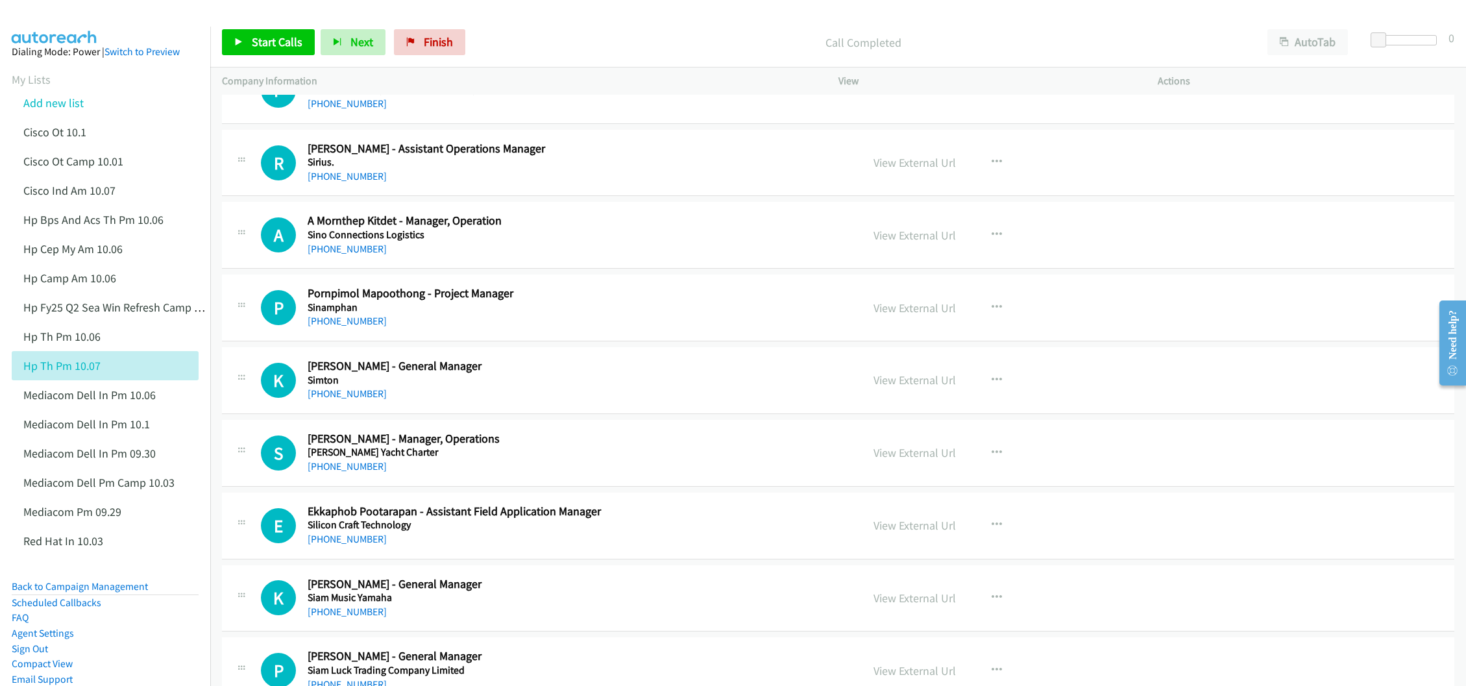
scroll to position [4185, 0]
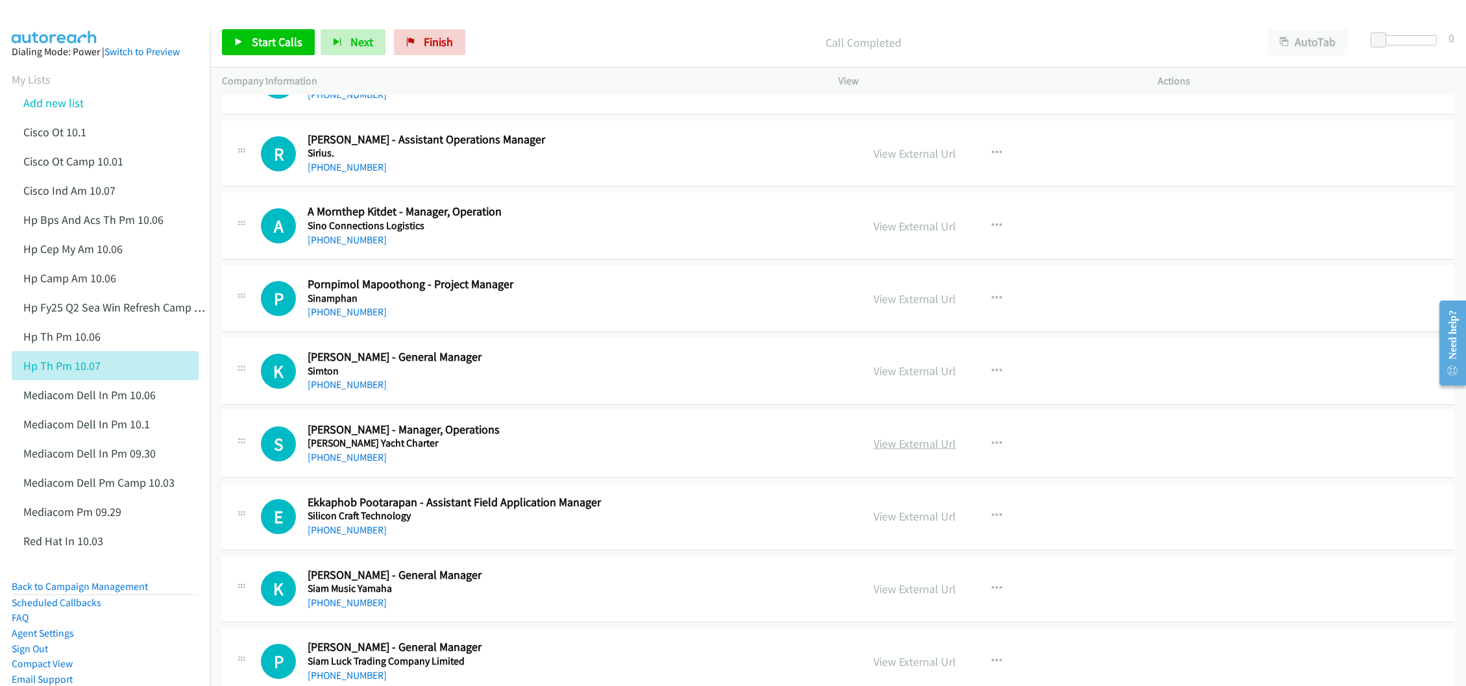
click at [905, 451] on link "View External Url" at bounding box center [914, 443] width 82 height 15
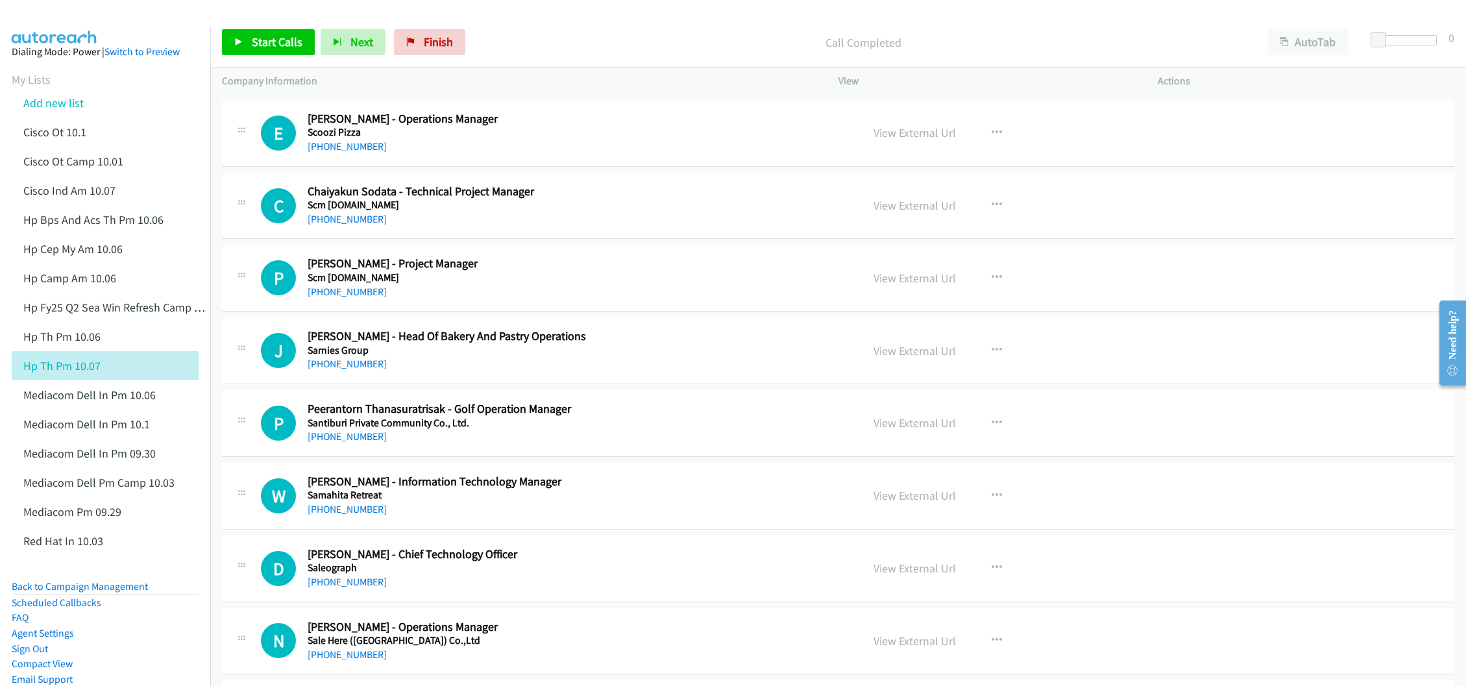
scroll to position [6521, 0]
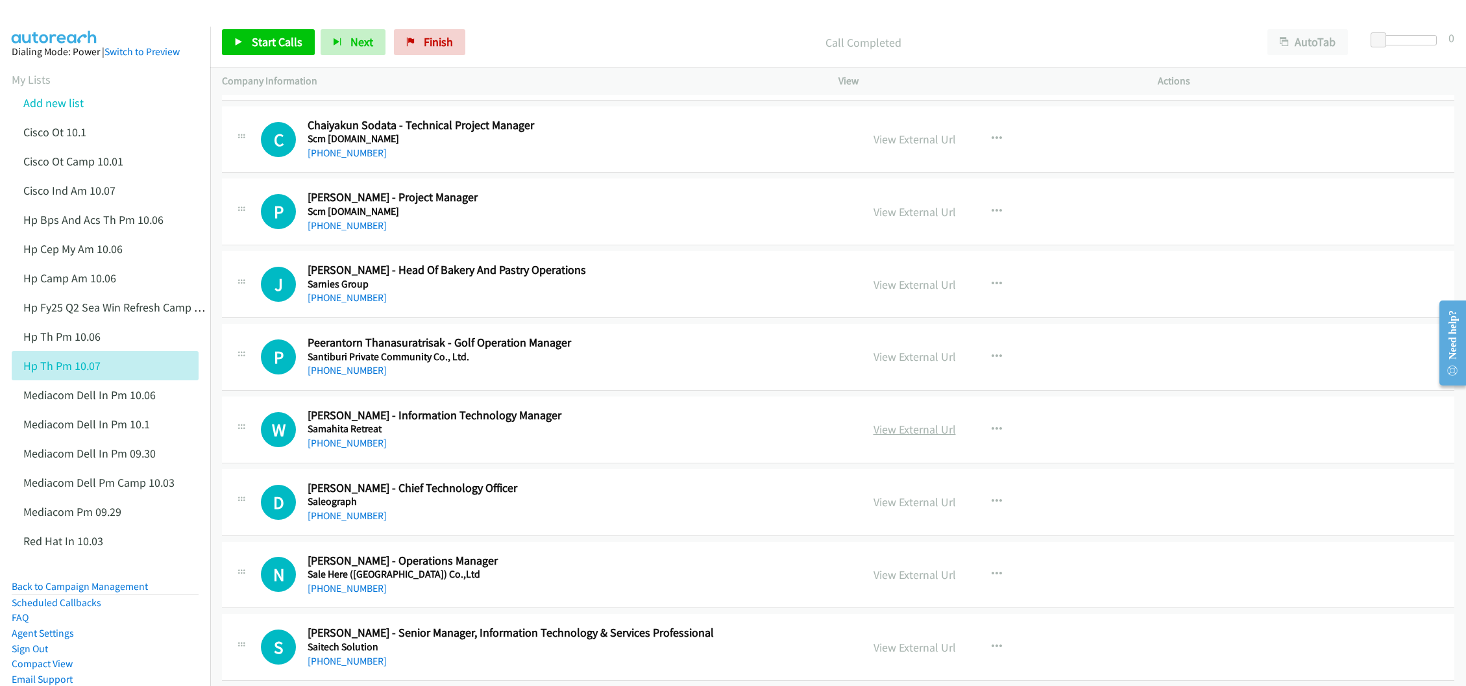
click at [923, 437] on link "View External Url" at bounding box center [914, 429] width 82 height 15
click at [884, 509] on link "View External Url" at bounding box center [914, 501] width 82 height 15
click at [908, 582] on link "View External Url" at bounding box center [914, 574] width 82 height 15
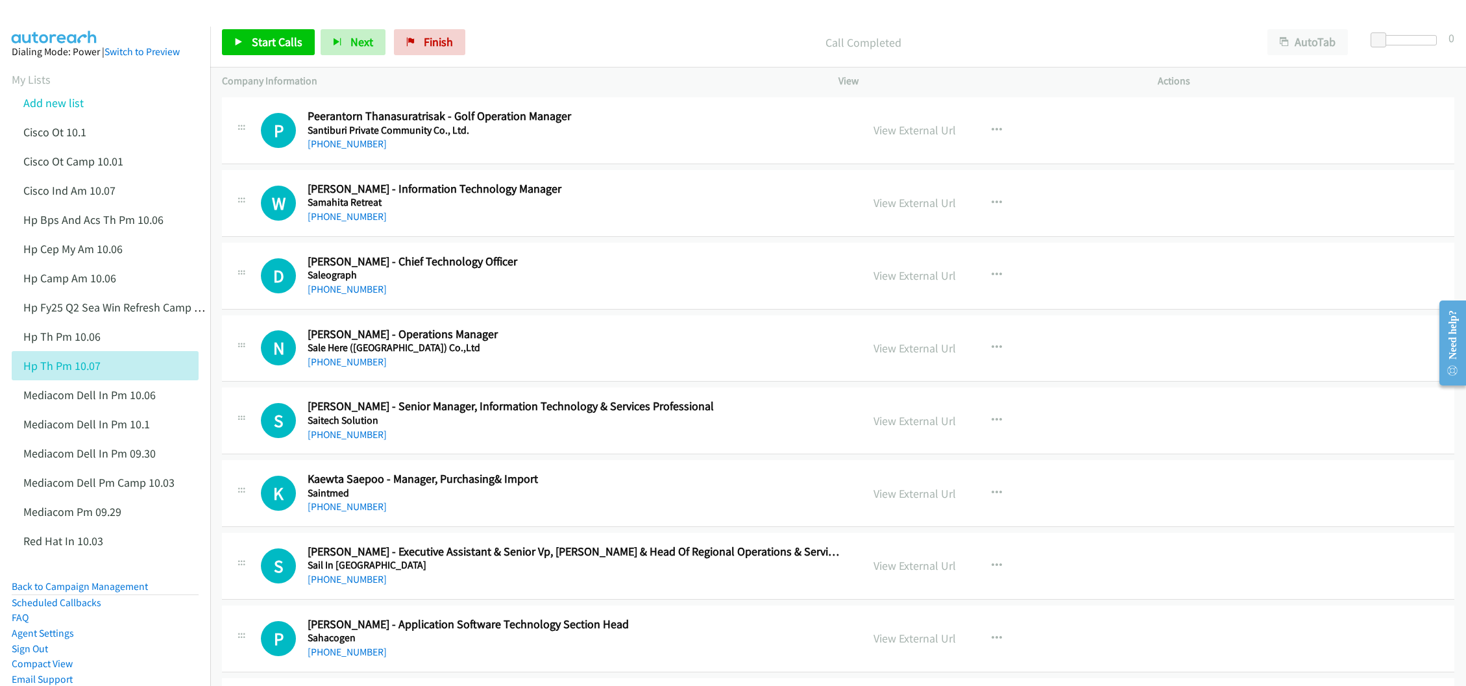
scroll to position [6813, 0]
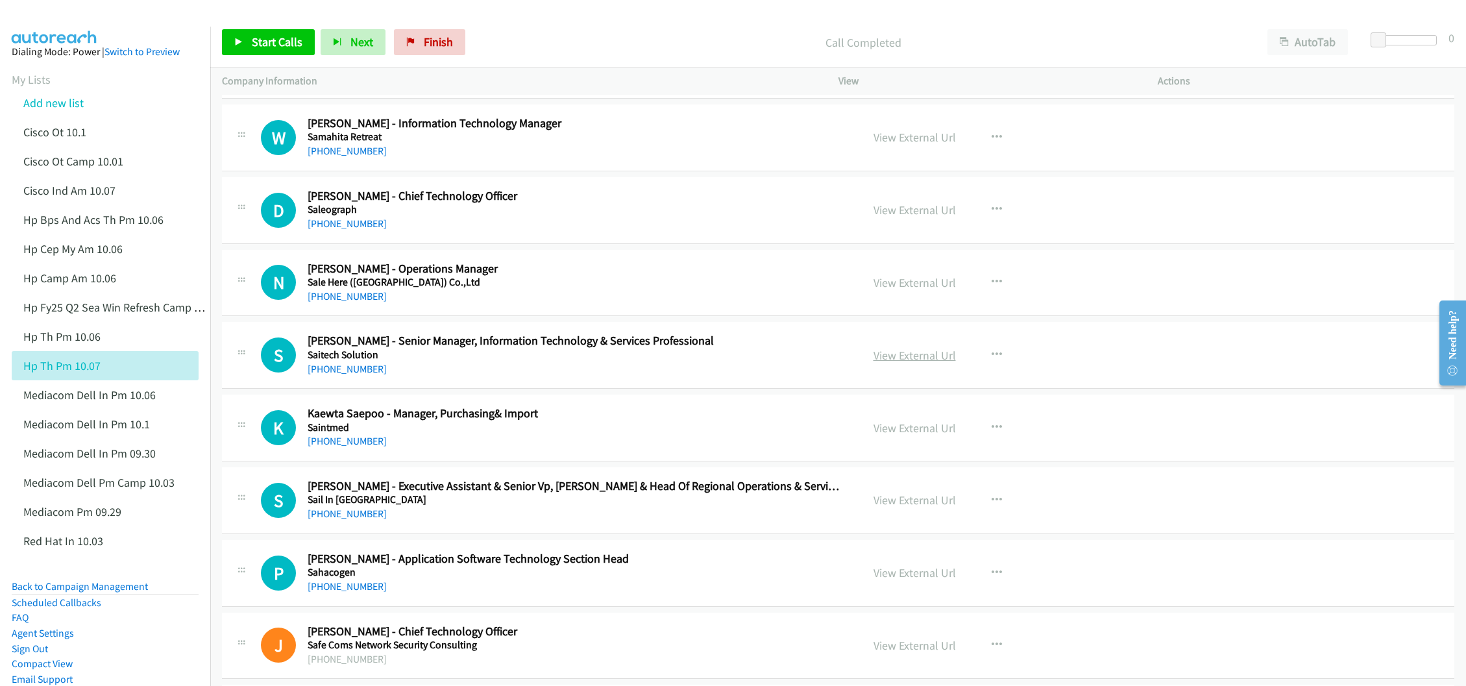
click at [909, 363] on link "View External Url" at bounding box center [914, 355] width 82 height 15
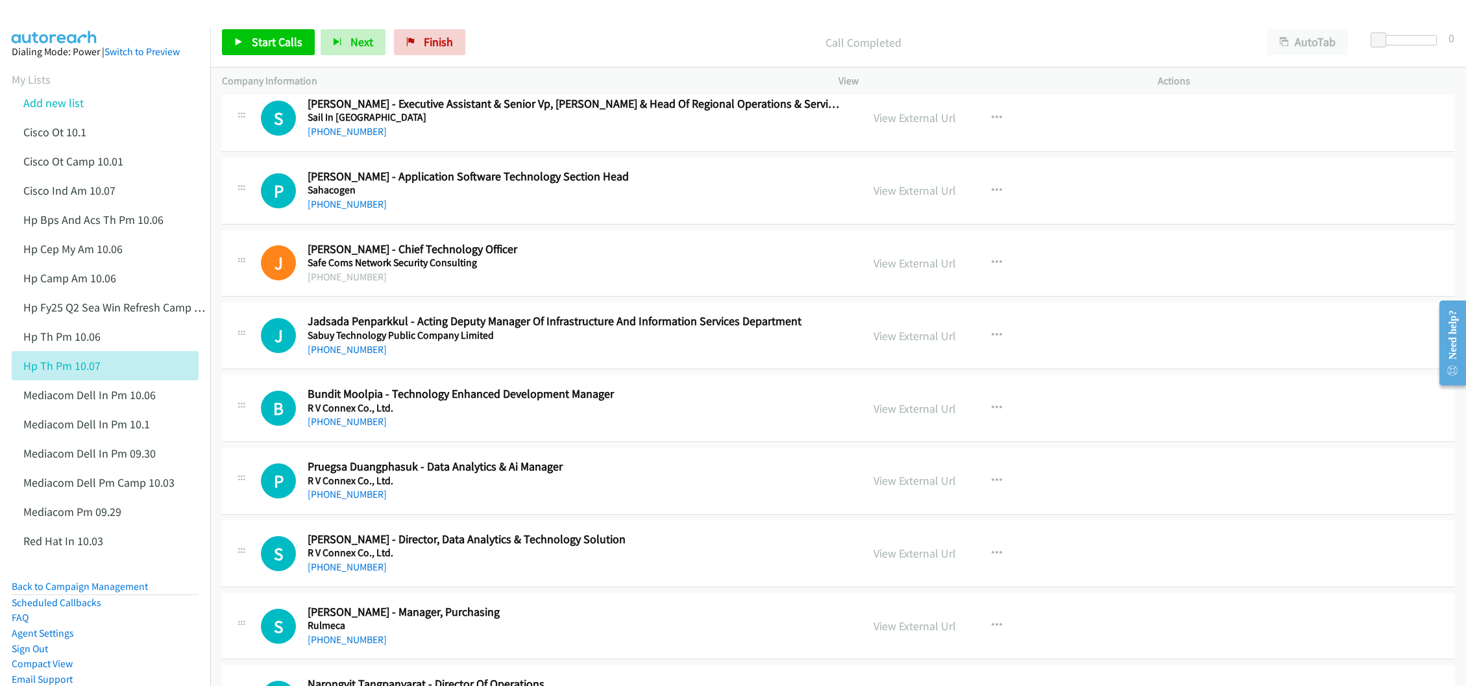
scroll to position [7202, 0]
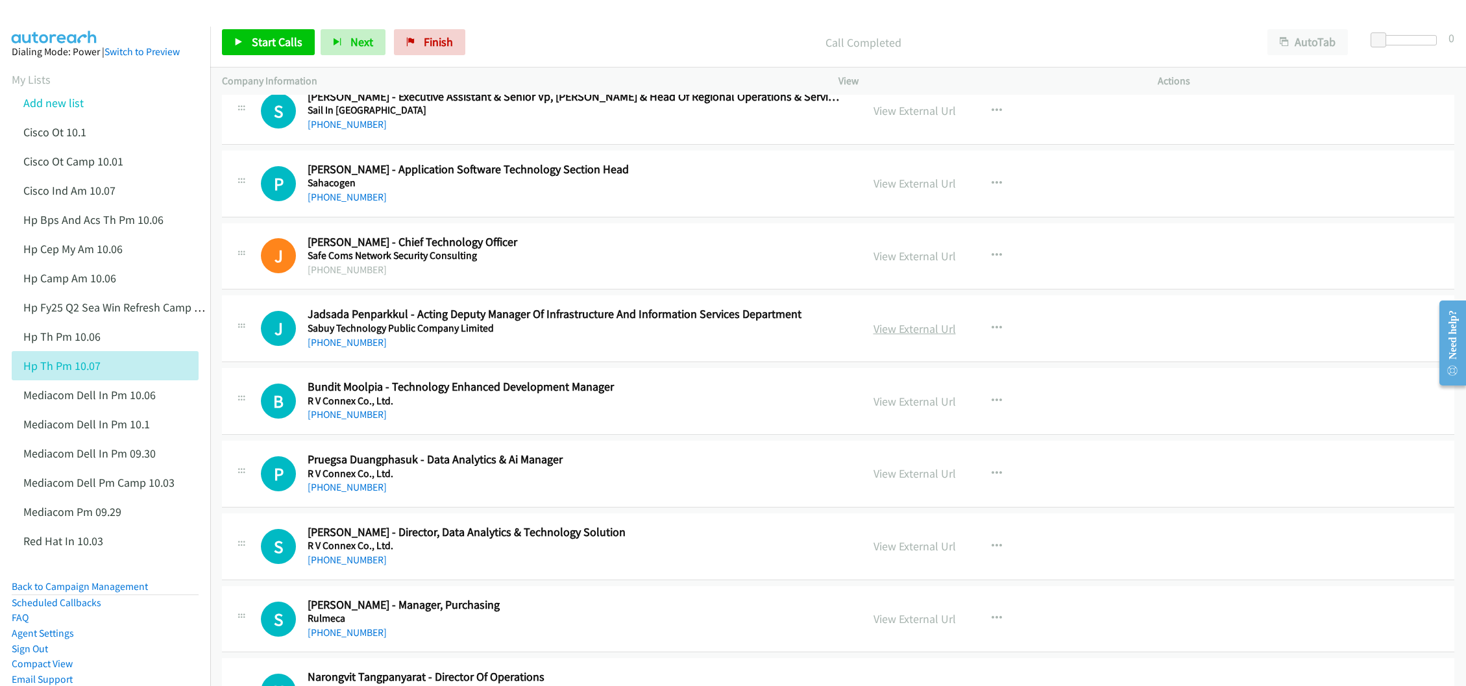
click at [882, 336] on link "View External Url" at bounding box center [914, 328] width 82 height 15
click at [900, 409] on link "View External Url" at bounding box center [914, 401] width 82 height 15
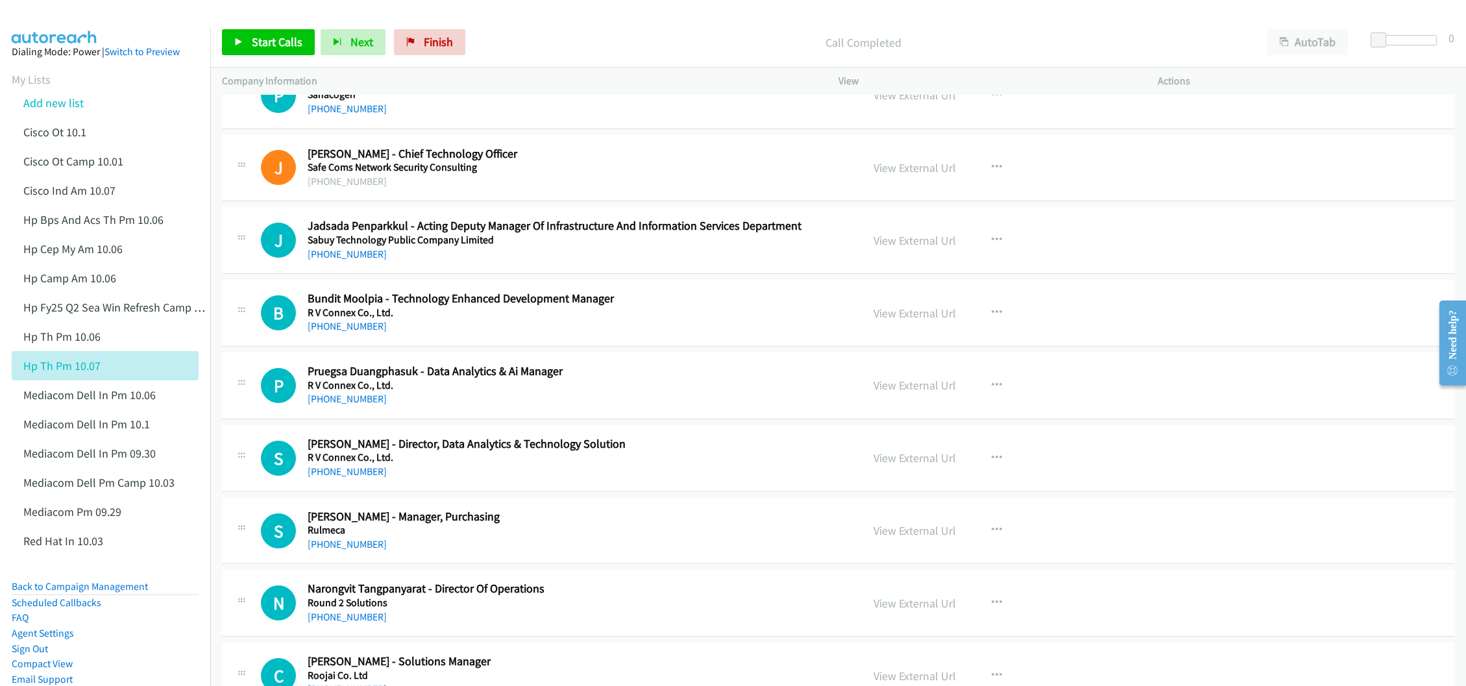
scroll to position [7299, 0]
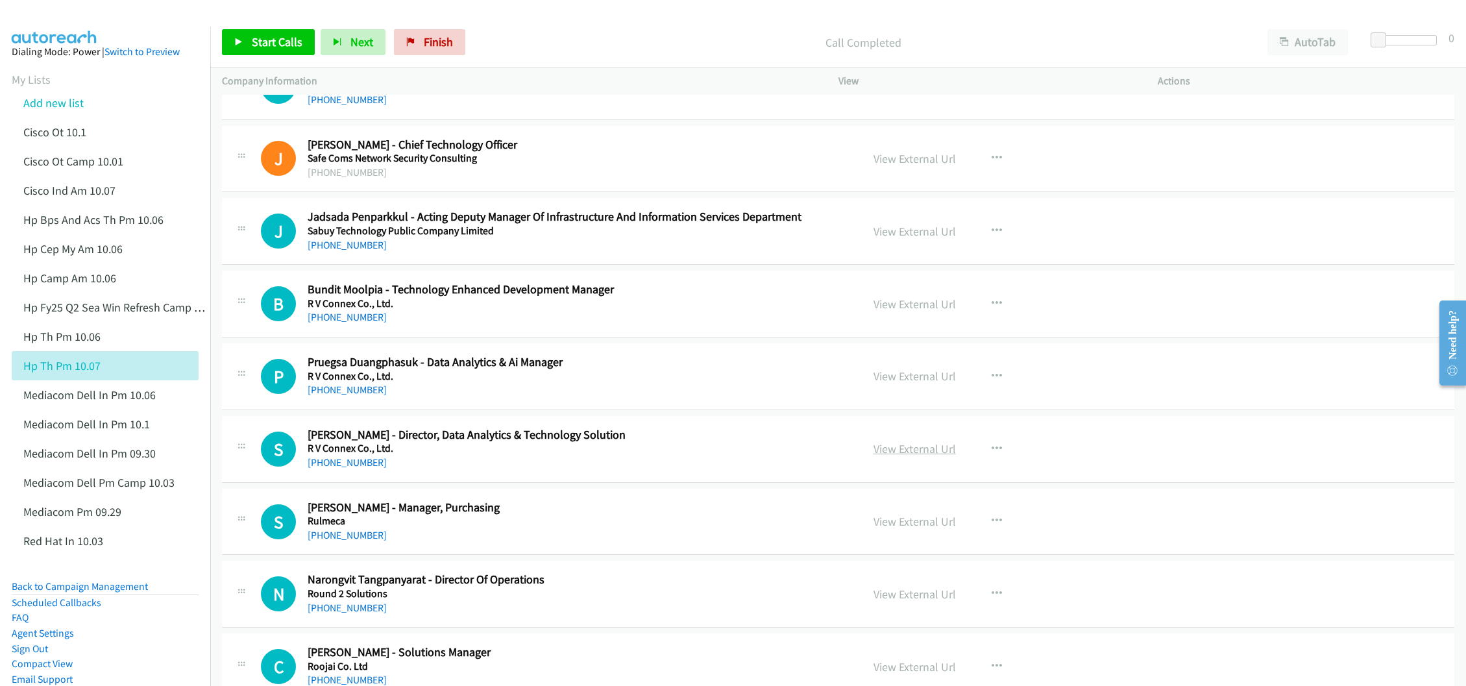
click at [897, 456] on link "View External Url" at bounding box center [914, 448] width 82 height 15
click at [917, 383] on link "View External Url" at bounding box center [914, 376] width 82 height 15
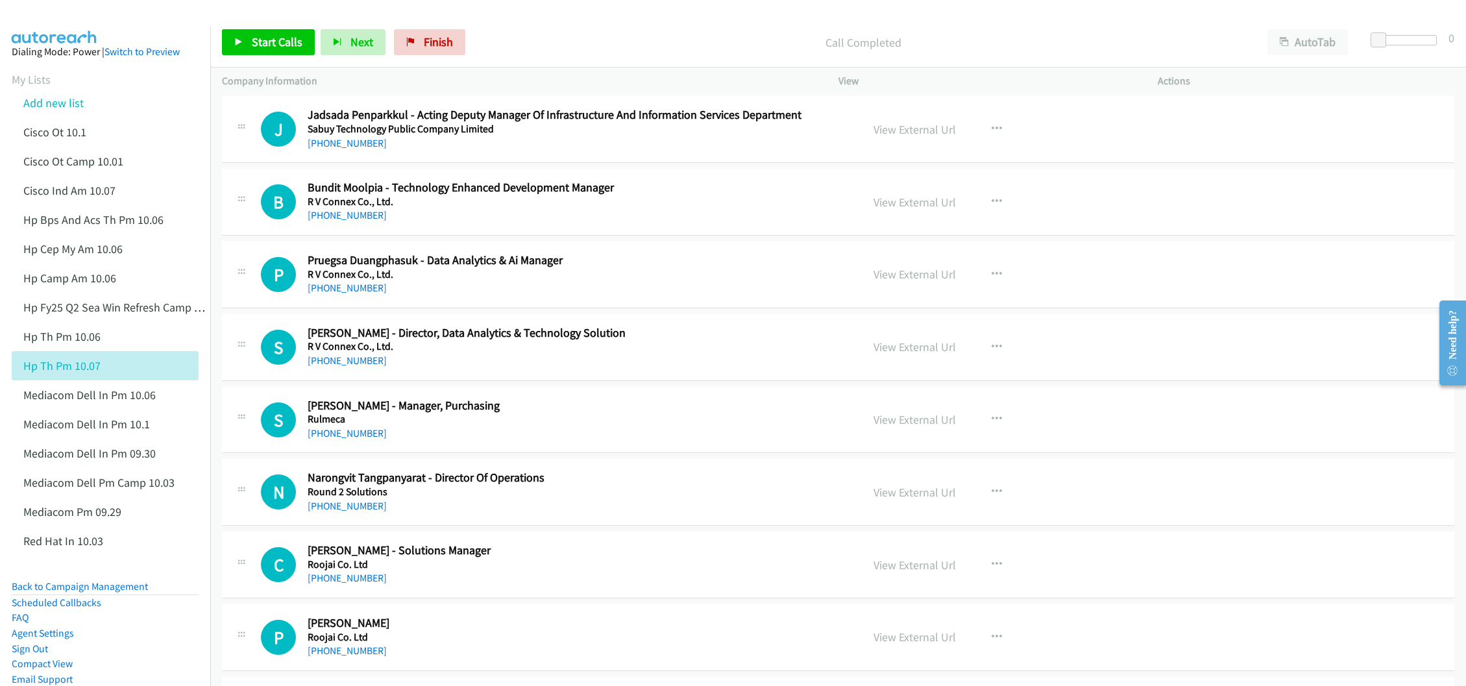
scroll to position [7494, 0]
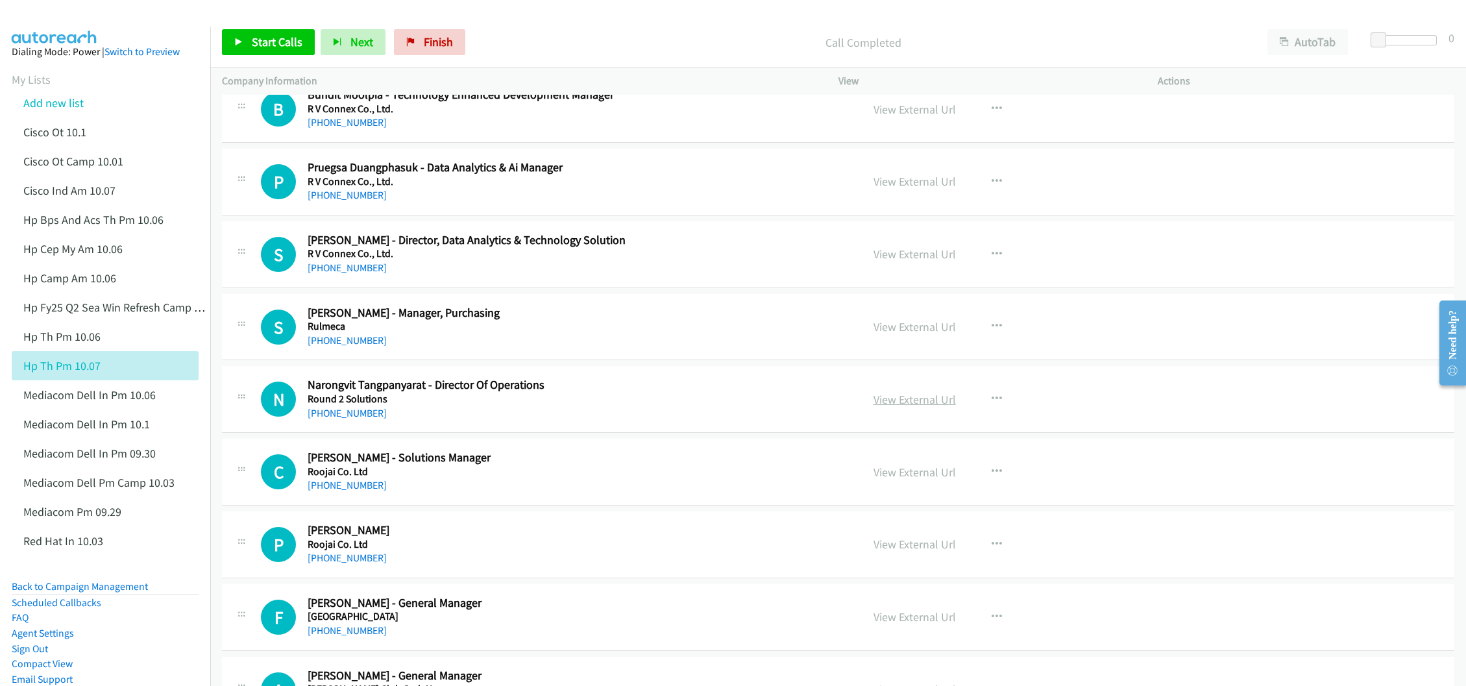
click at [901, 407] on link "View External Url" at bounding box center [914, 399] width 82 height 15
click at [888, 479] on link "View External Url" at bounding box center [914, 472] width 82 height 15
click at [896, 552] on link "View External Url" at bounding box center [914, 544] width 82 height 15
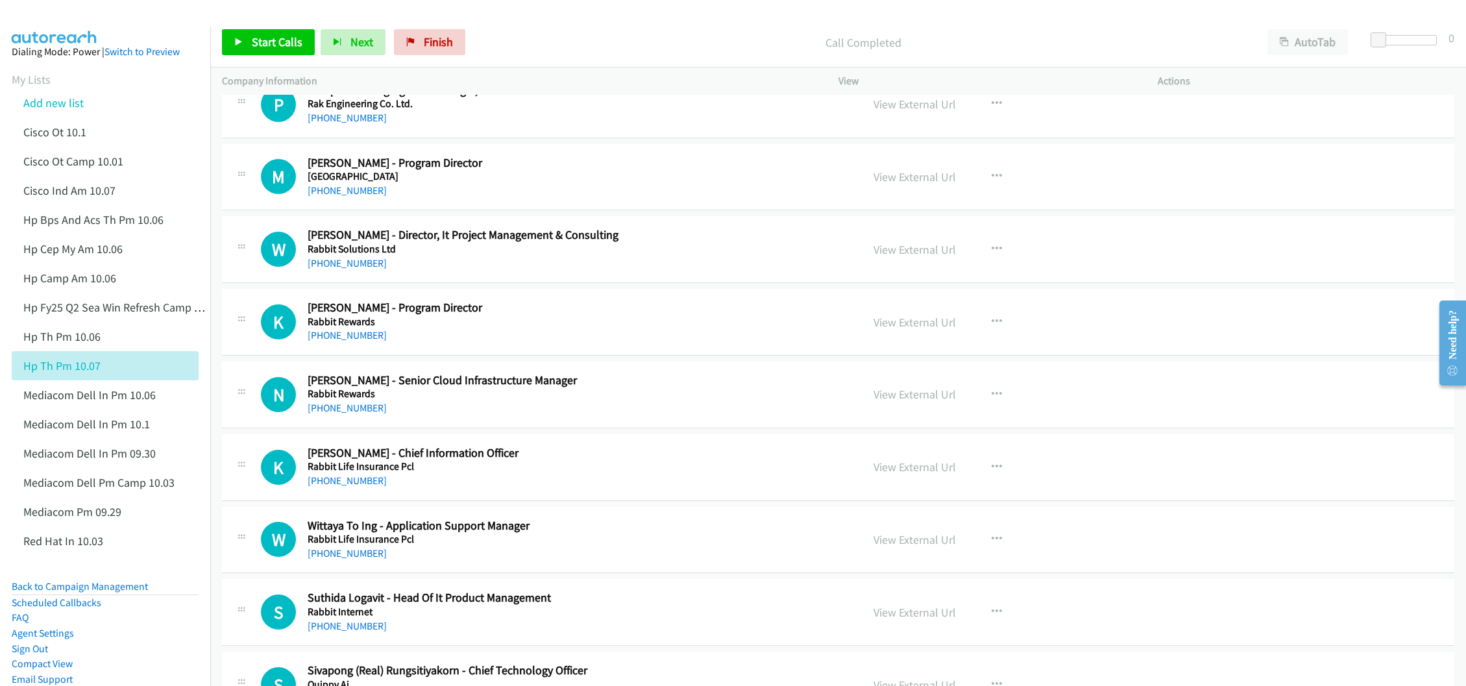
scroll to position [9246, 0]
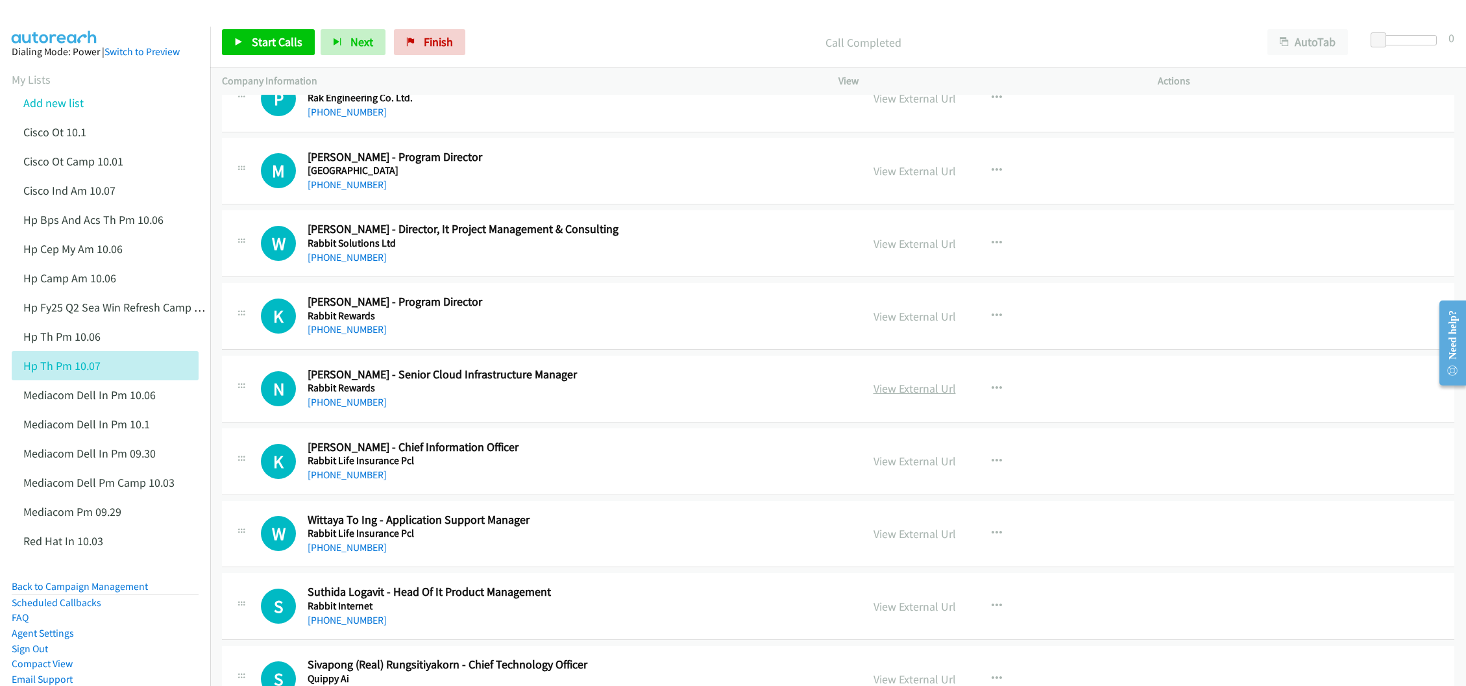
click at [873, 396] on link "View External Url" at bounding box center [914, 388] width 82 height 15
click at [904, 468] on link "View External Url" at bounding box center [914, 461] width 82 height 15
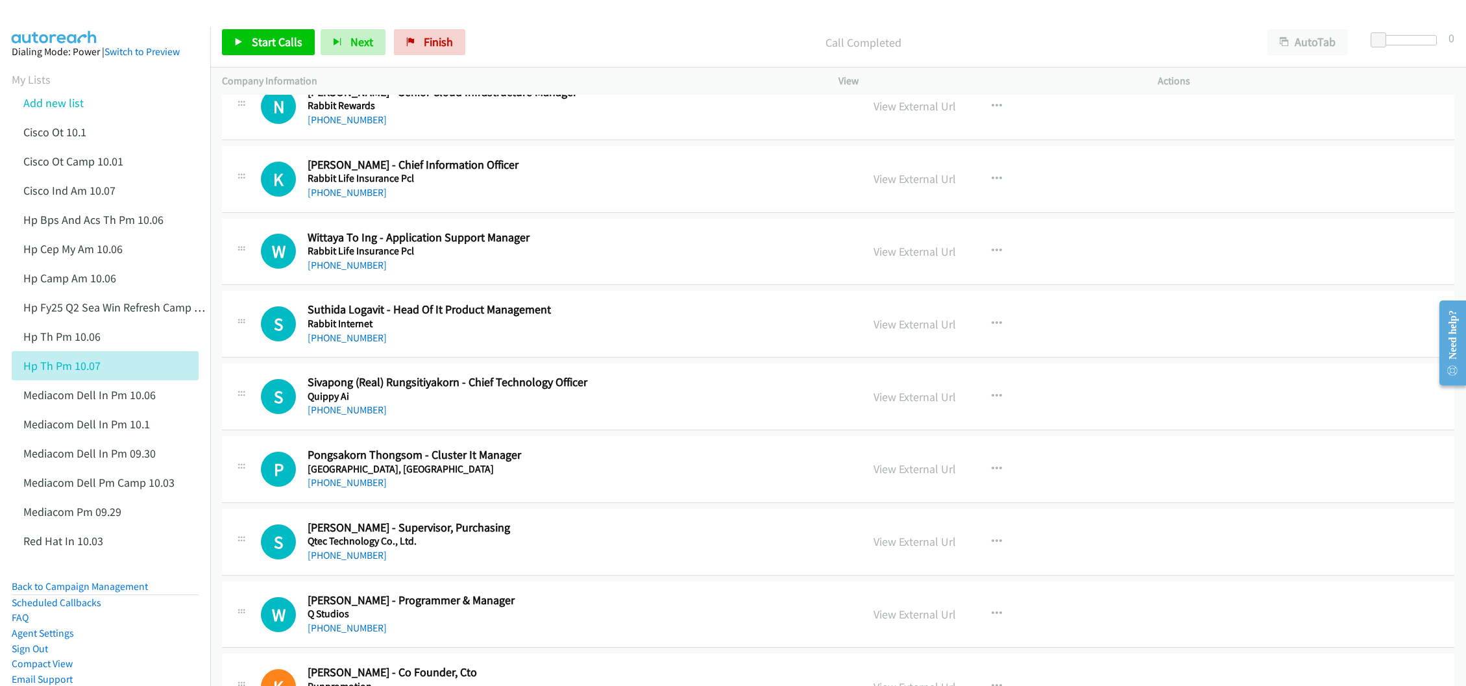
scroll to position [9538, 0]
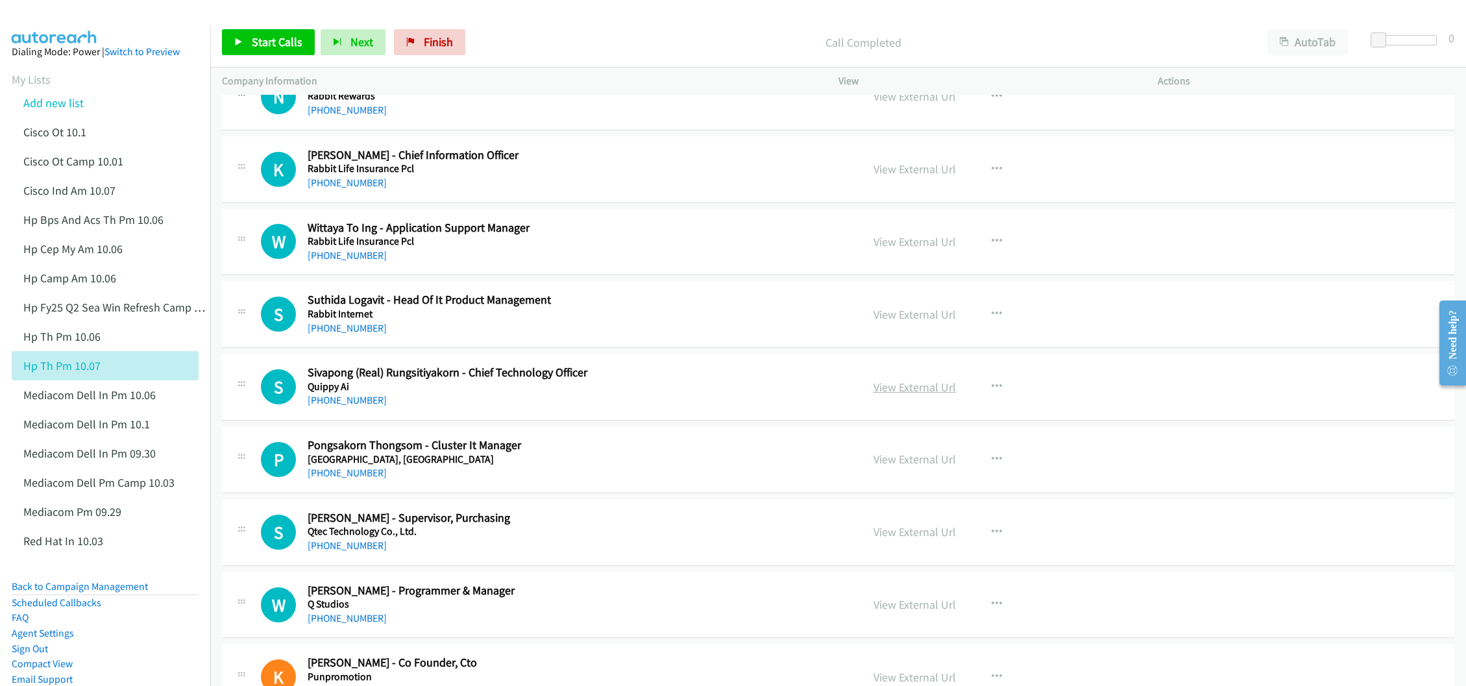
click at [913, 394] on link "View External Url" at bounding box center [914, 387] width 82 height 15
click at [888, 467] on link "View External Url" at bounding box center [914, 459] width 82 height 15
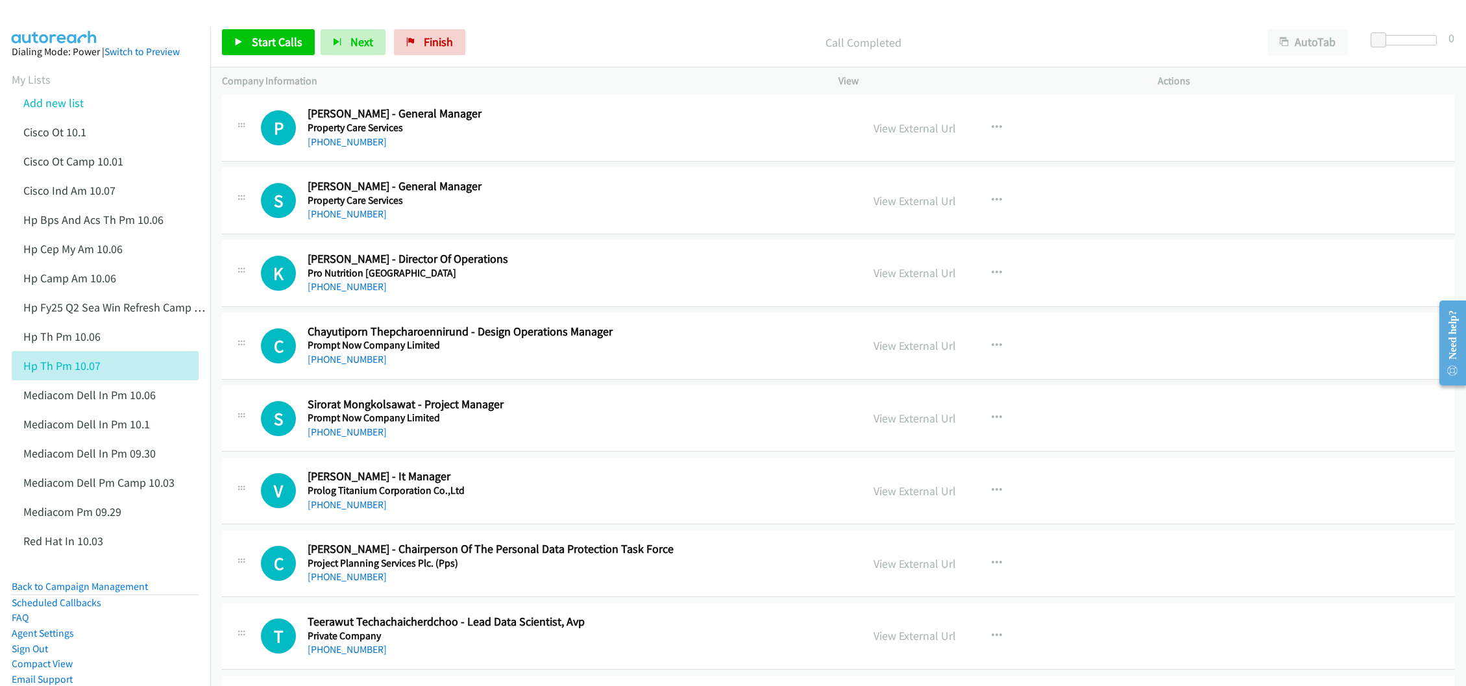
scroll to position [10900, 0]
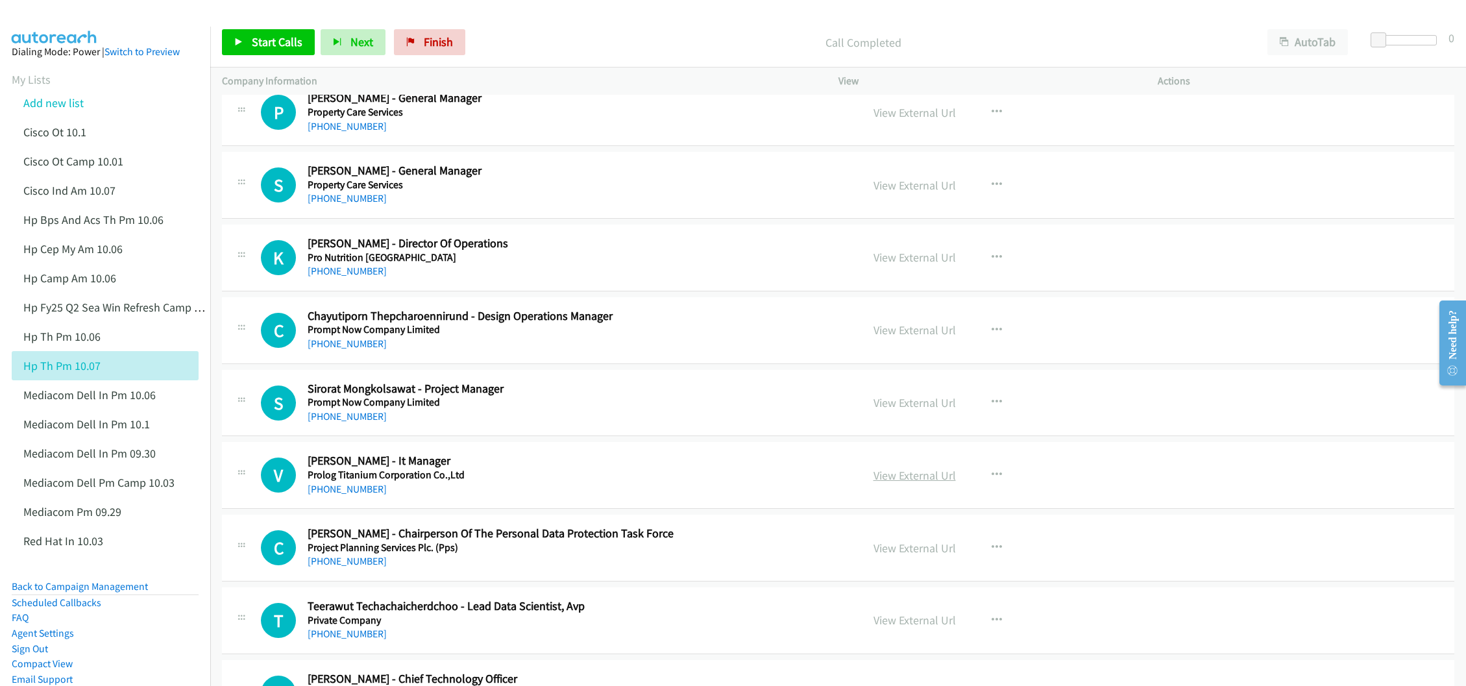
drag, startPoint x: 917, startPoint y: 524, endPoint x: 866, endPoint y: 528, distance: 50.7
click at [904, 483] on link "View External Url" at bounding box center [914, 475] width 82 height 15
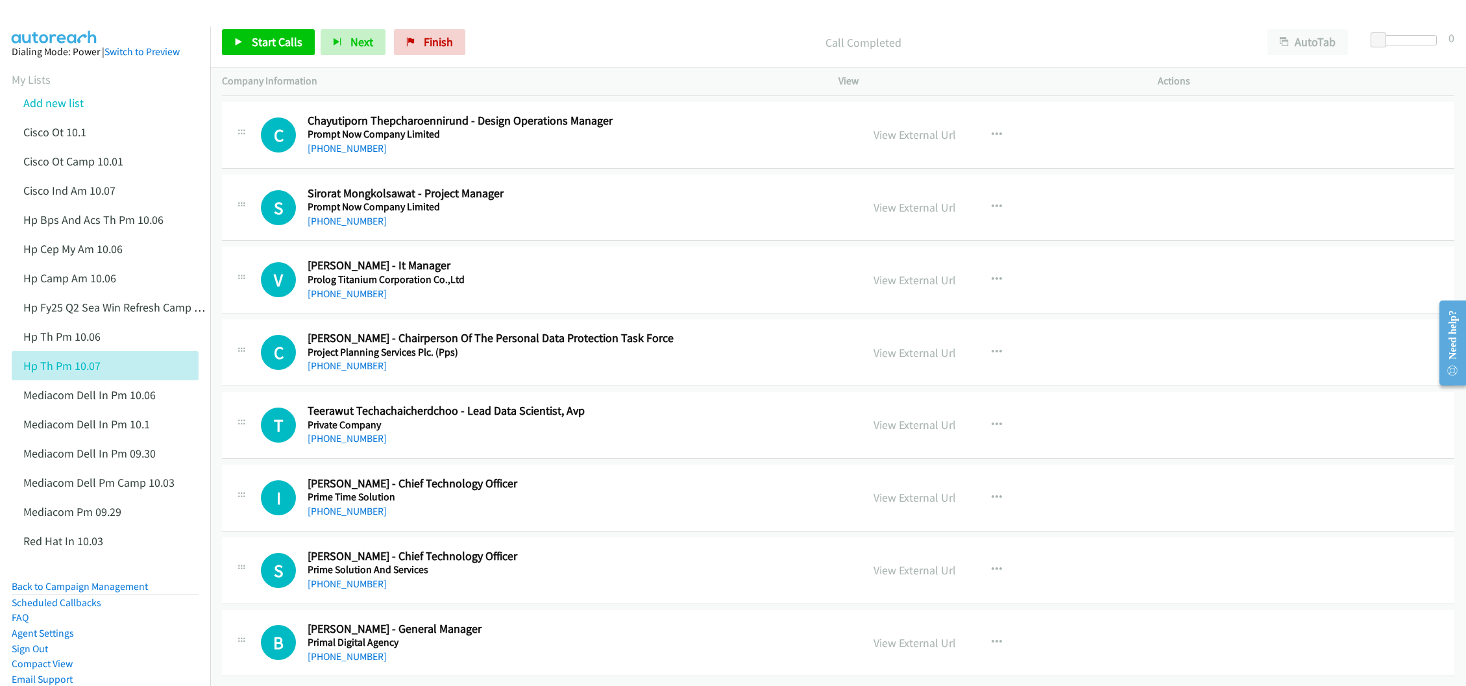
scroll to position [11162, 0]
click at [888, 490] on link "View External Url" at bounding box center [914, 497] width 82 height 15
click at [903, 563] on link "View External Url" at bounding box center [914, 570] width 82 height 15
